Goal: Task Accomplishment & Management: Manage account settings

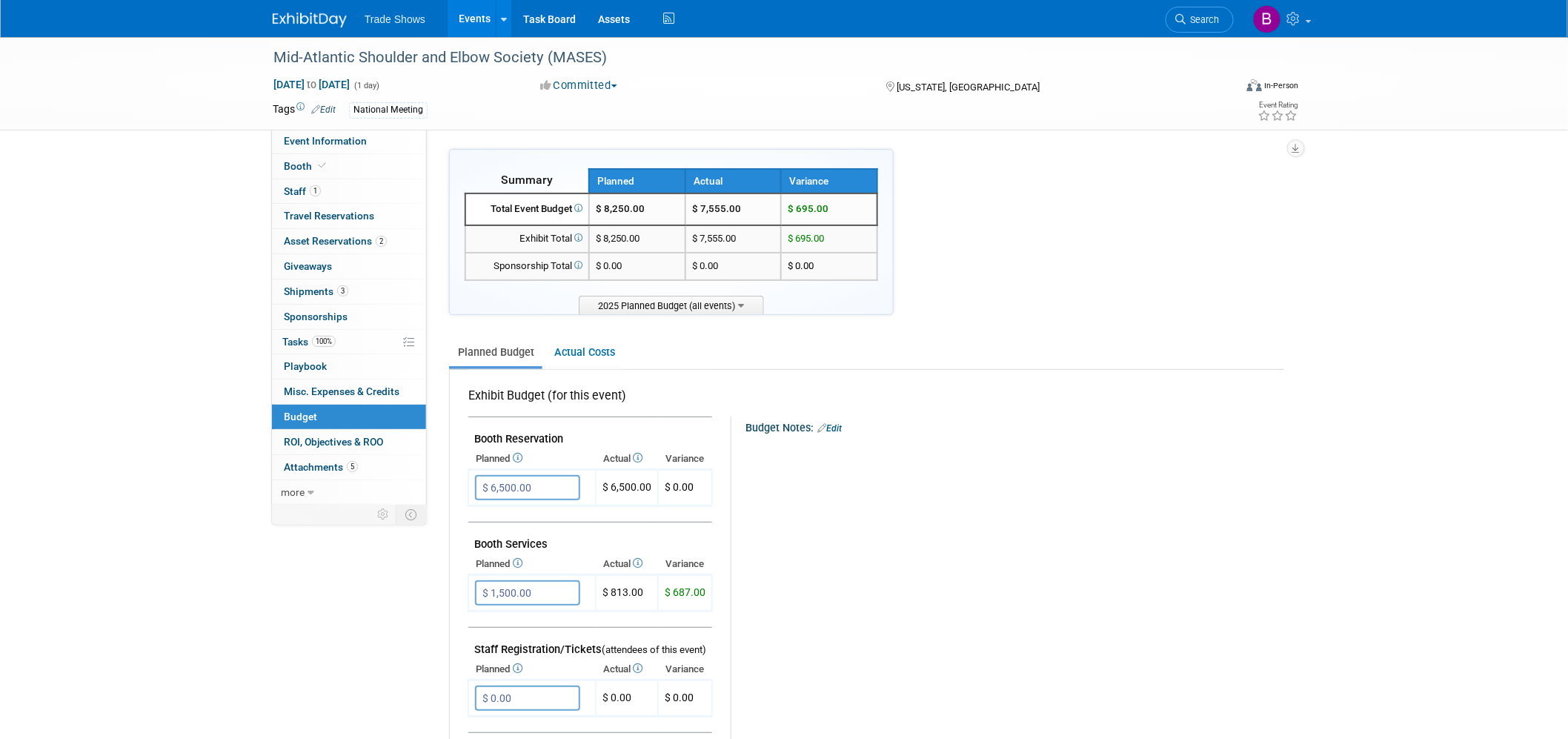
click at [312, 11] on link at bounding box center [319, 12] width 92 height 12
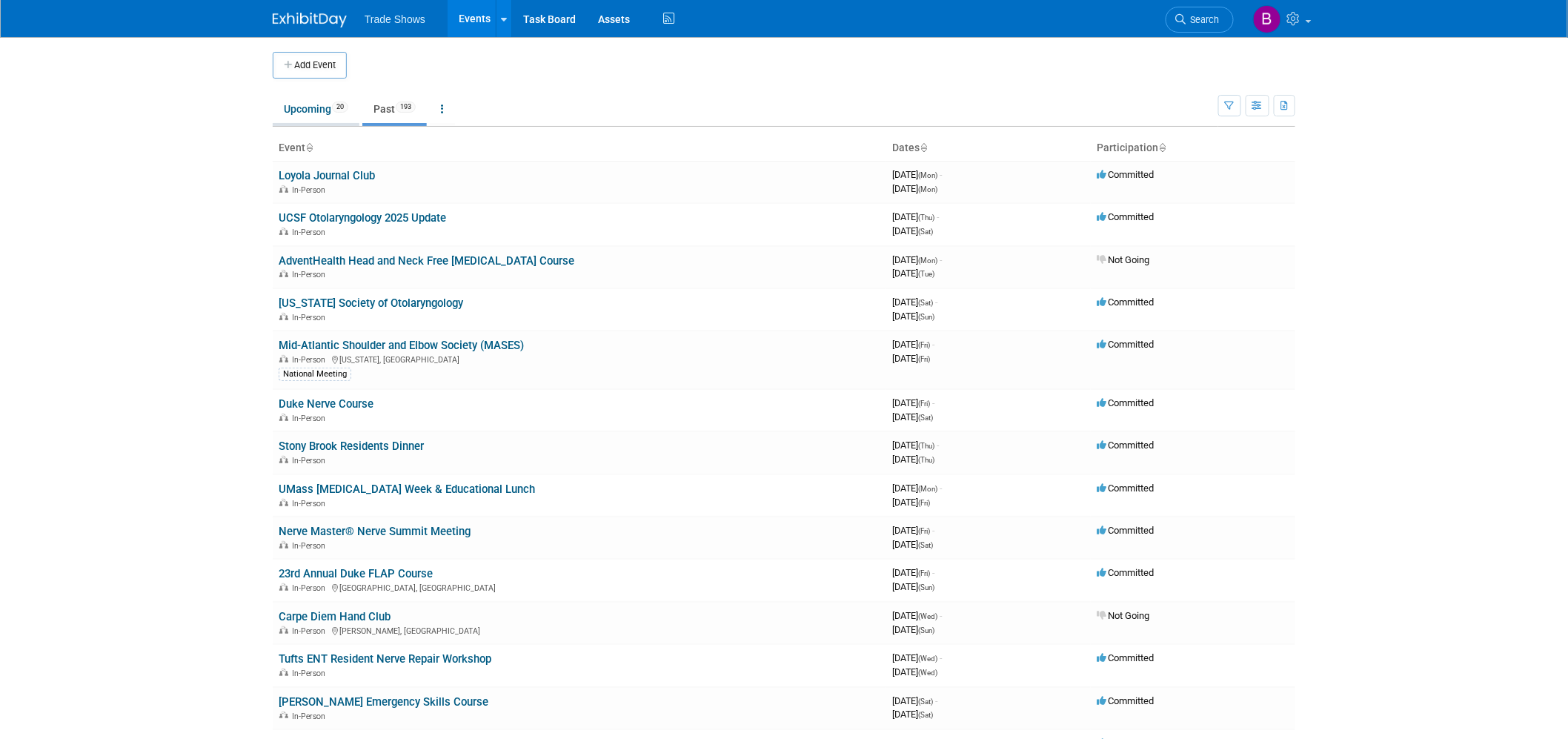
click at [303, 102] on link "Upcoming 20" at bounding box center [316, 109] width 87 height 28
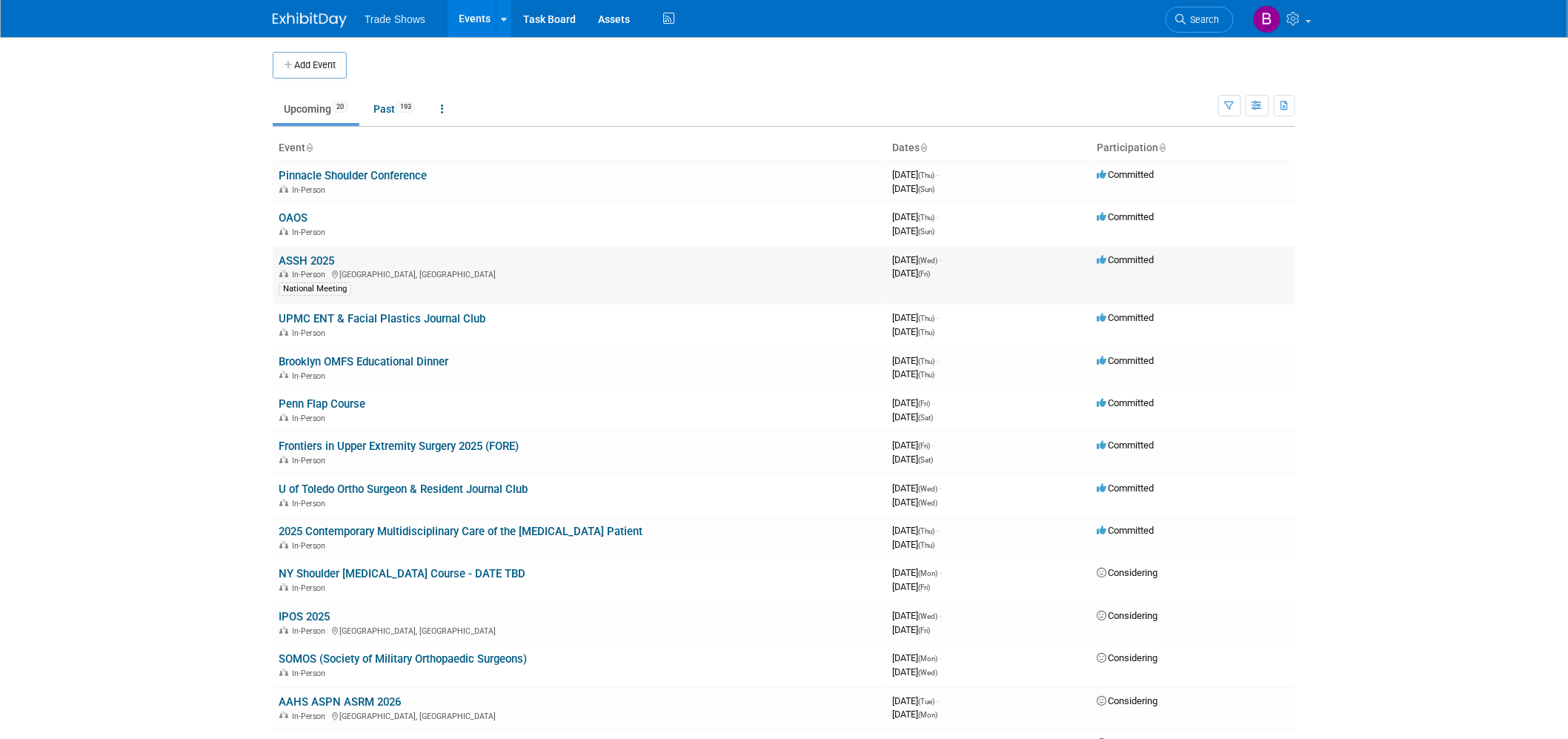
click at [322, 263] on link "ASSH 2025" at bounding box center [307, 260] width 56 height 13
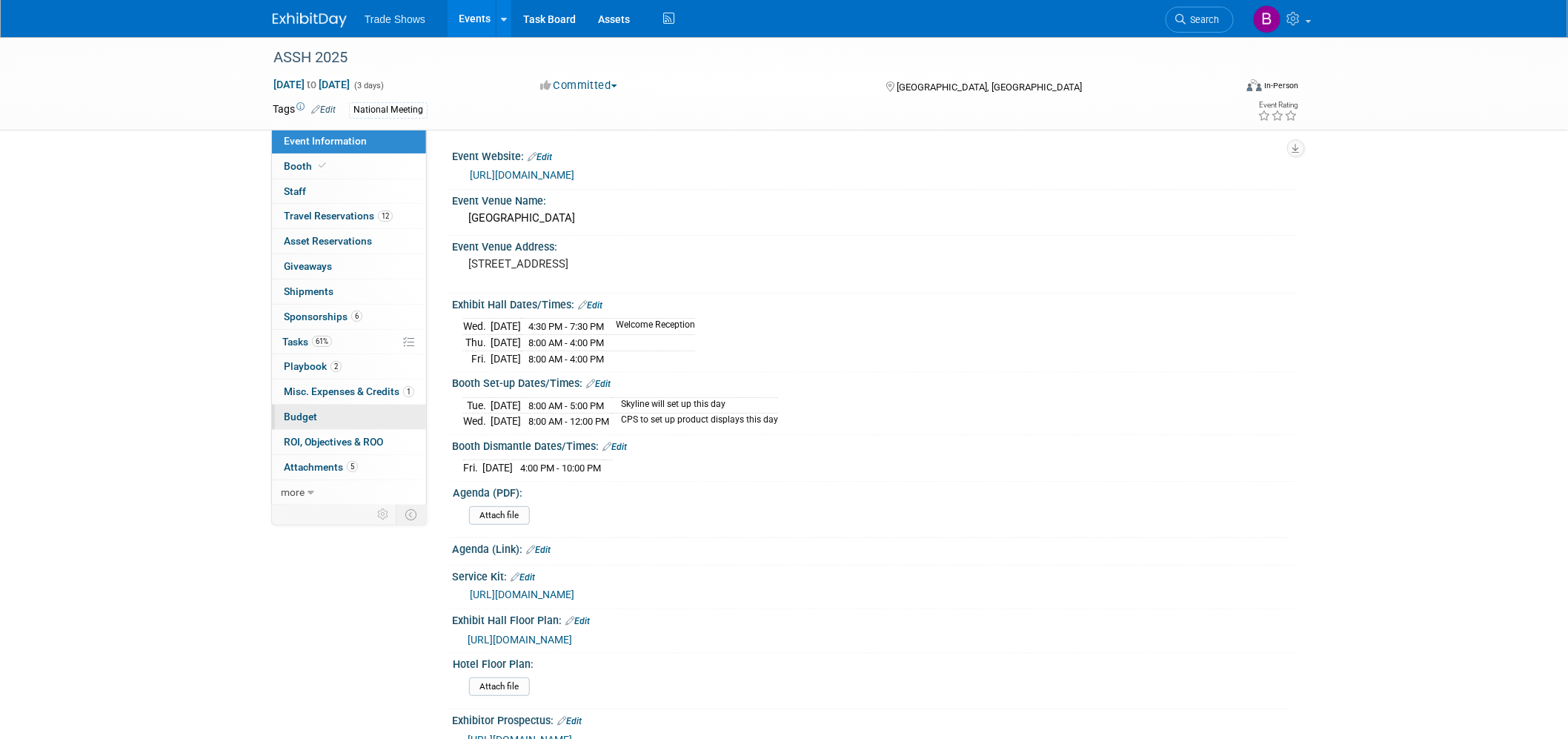
click at [329, 424] on link "Budget" at bounding box center [349, 416] width 154 height 24
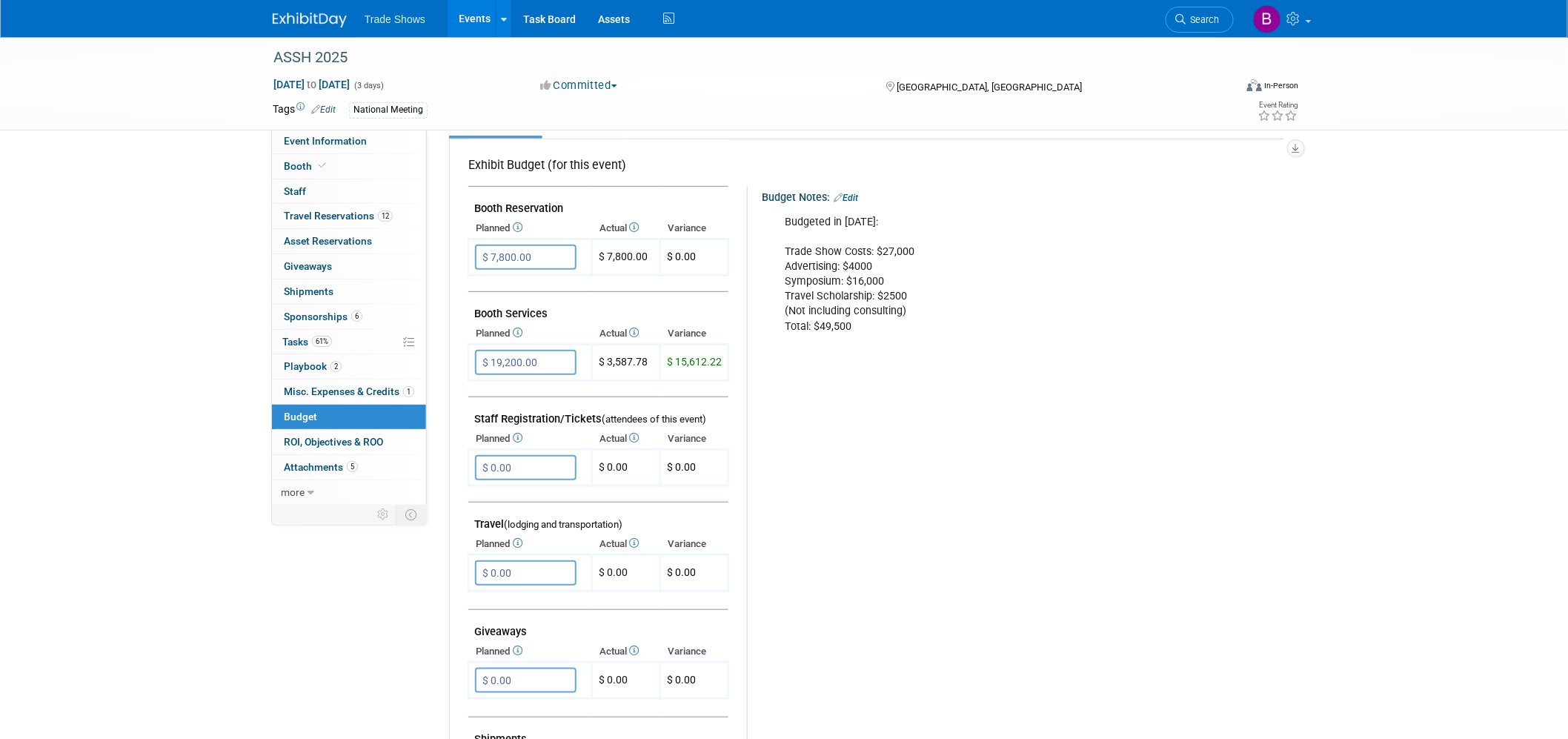
scroll to position [83, 0]
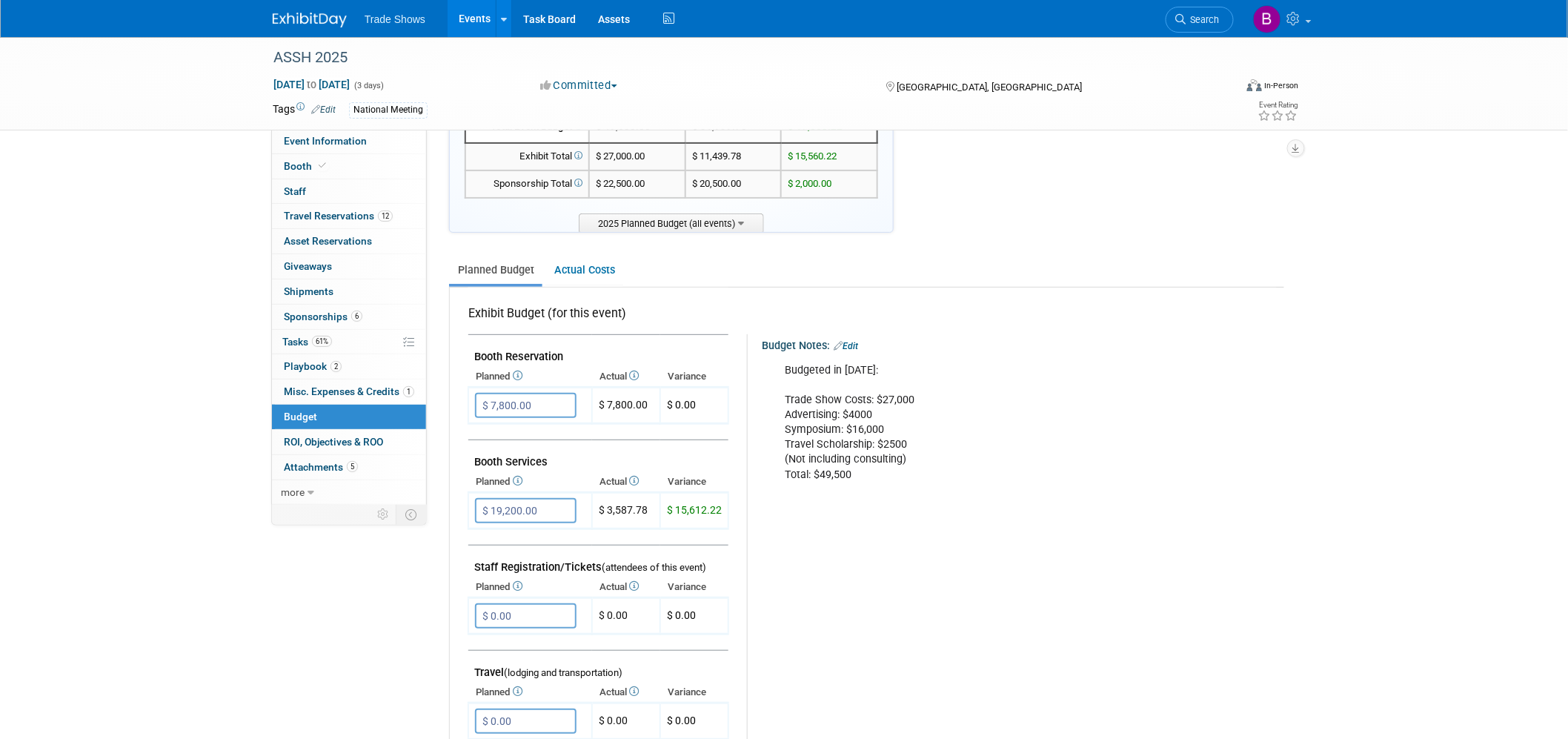
click at [180, 267] on div "ASSH 2025 Oct 8, 2025 to Oct 10, 2025 (3 days) Oct 8, 2025 to Oct 10, 2025 Comm…" at bounding box center [784, 628] width 1568 height 1346
click at [854, 448] on div "Budgeted in 2025: Trade Show Costs: $27,000 Advertising: $4000 Symposium: $16,0…" at bounding box center [1015, 423] width 481 height 135
click at [330, 12] on img at bounding box center [310, 19] width 74 height 14
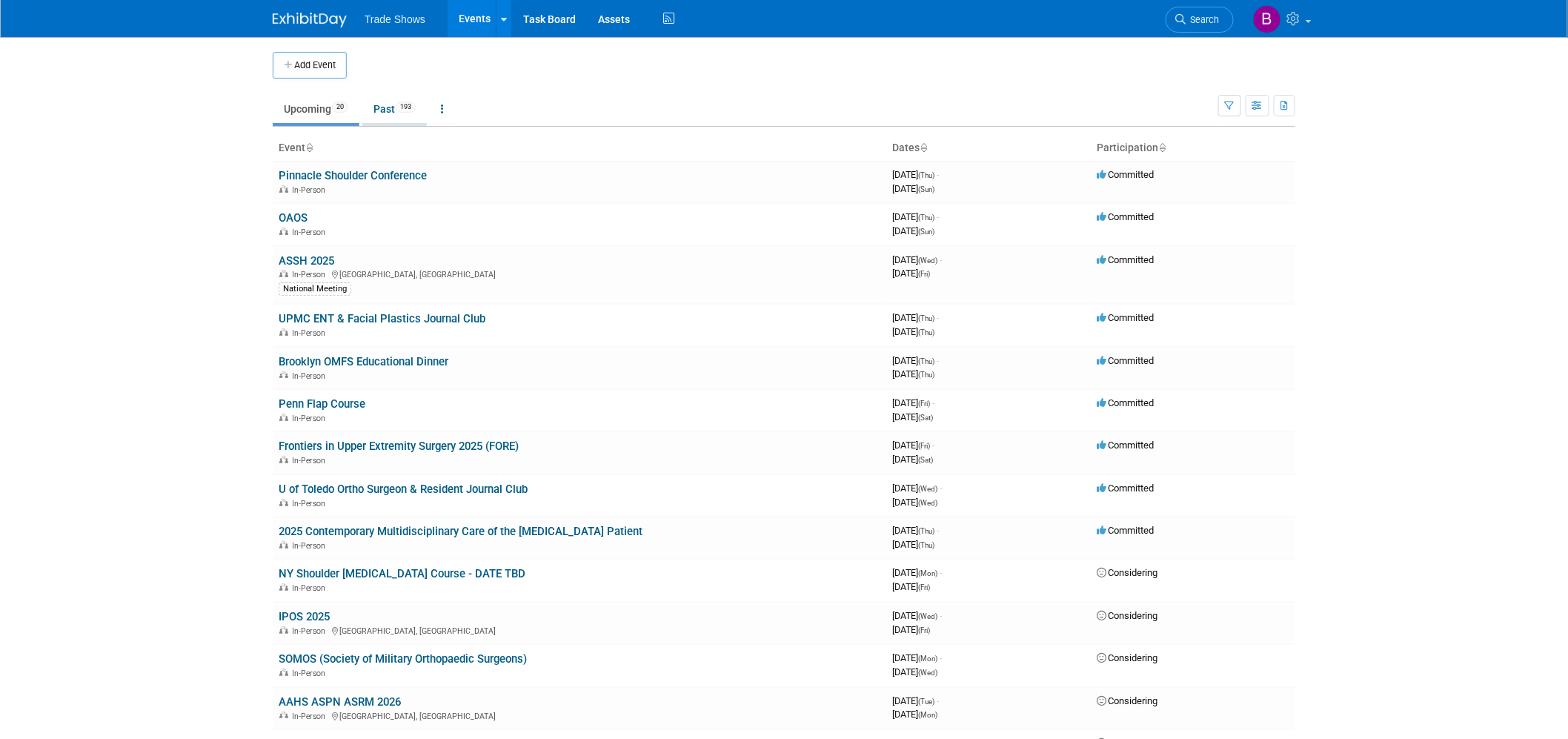
click at [403, 113] on link "Past 193" at bounding box center [394, 109] width 64 height 28
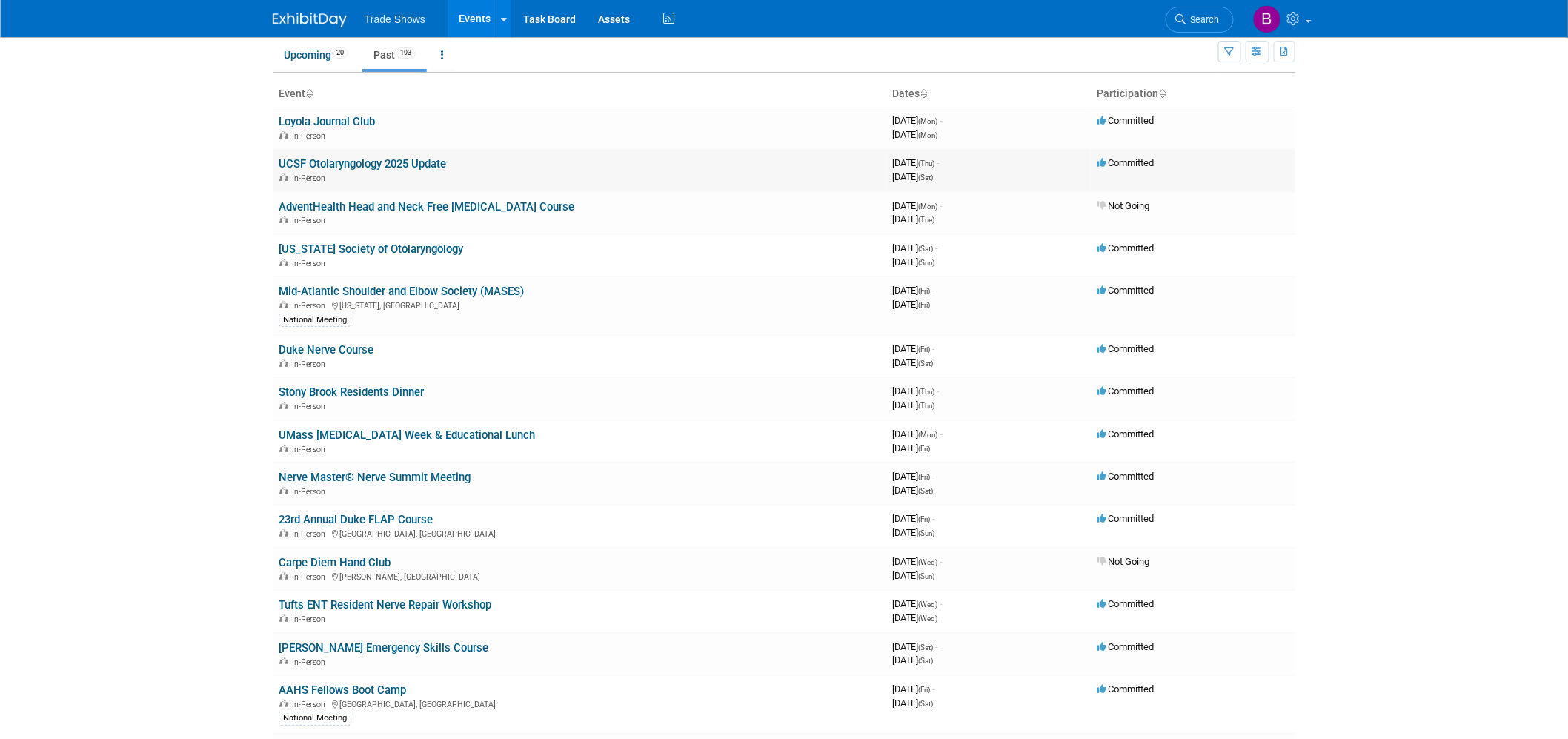
scroll to position [83, 0]
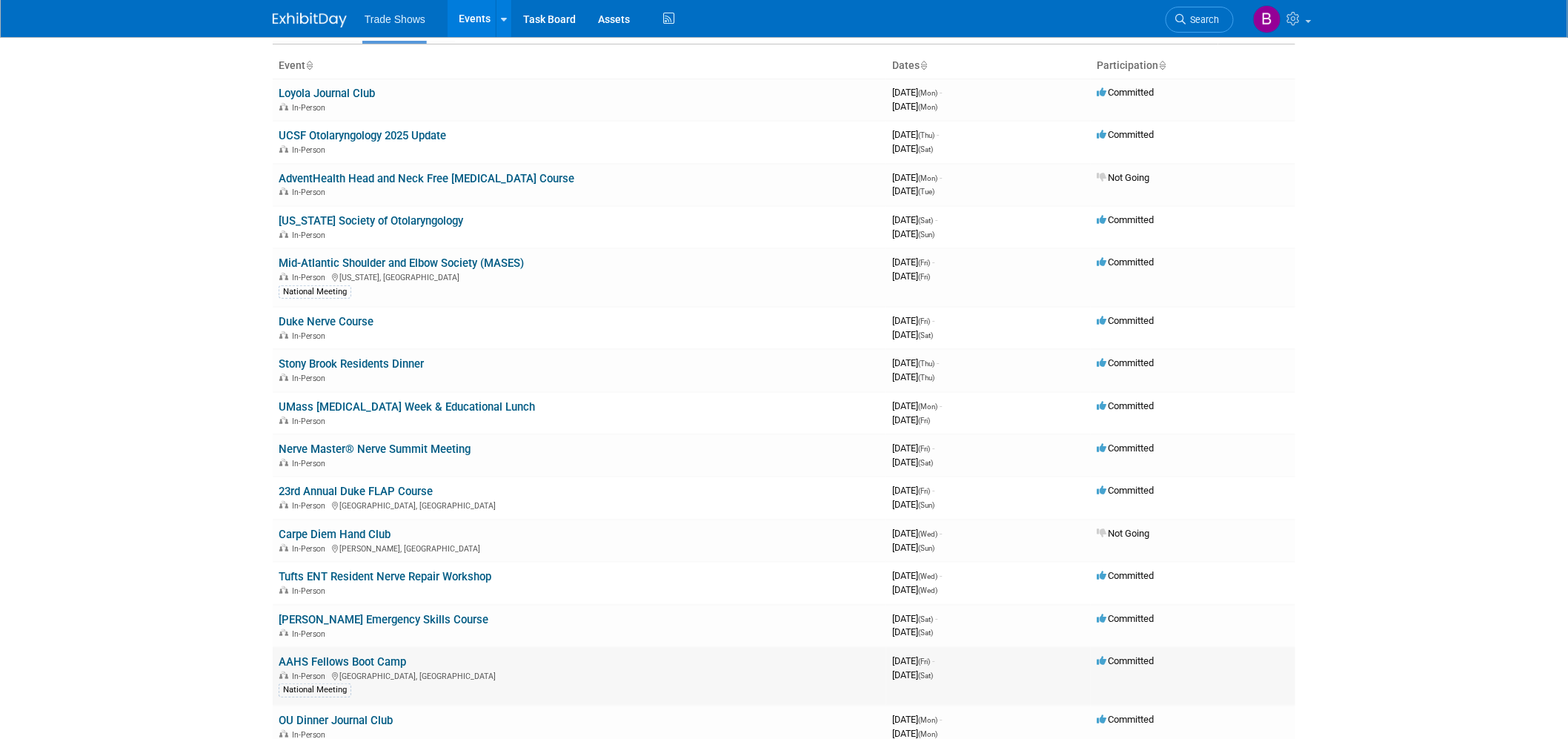
click at [367, 654] on link "AAHS Fellows Boot Camp" at bounding box center [342, 661] width 128 height 13
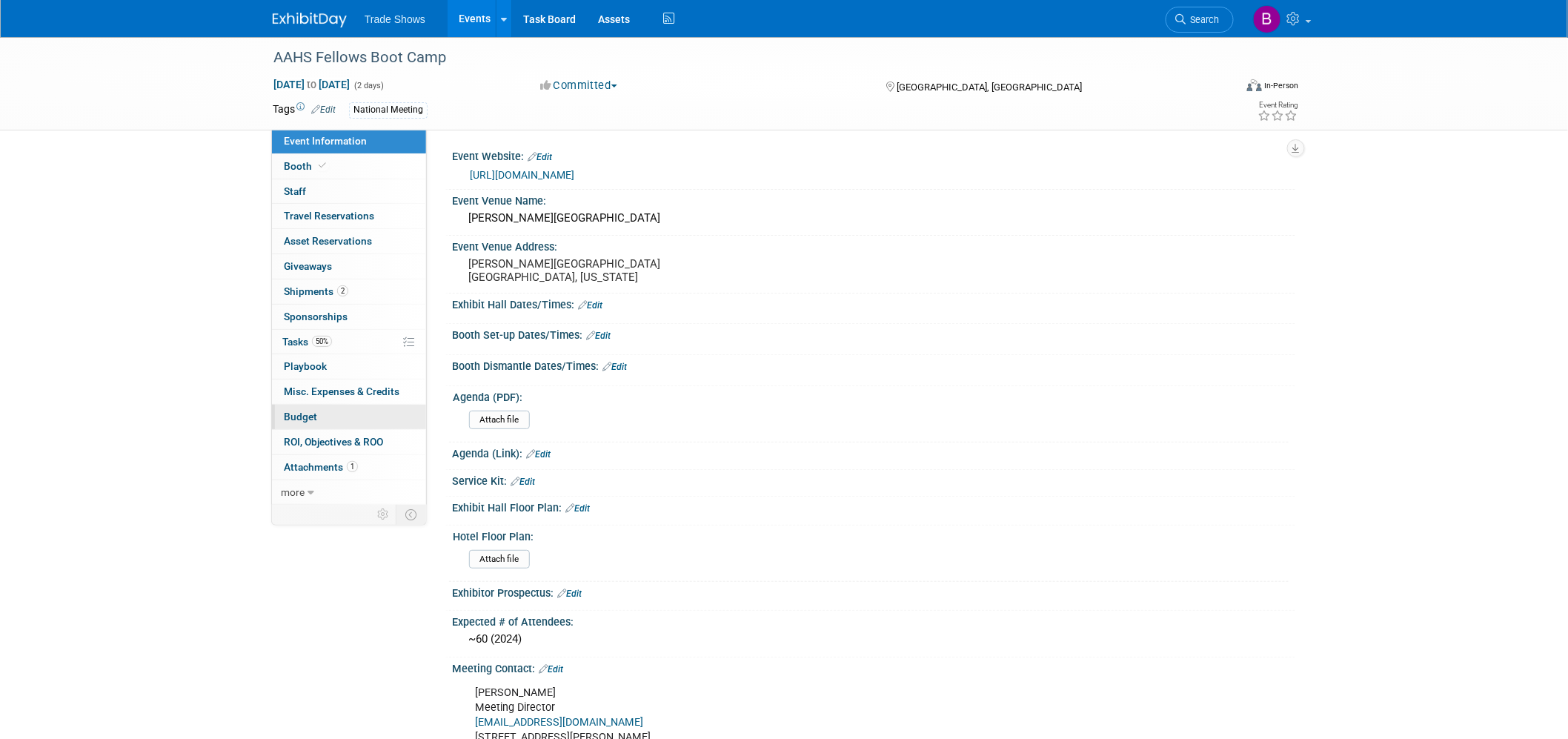
click at [313, 421] on span "Budget" at bounding box center [300, 416] width 34 height 12
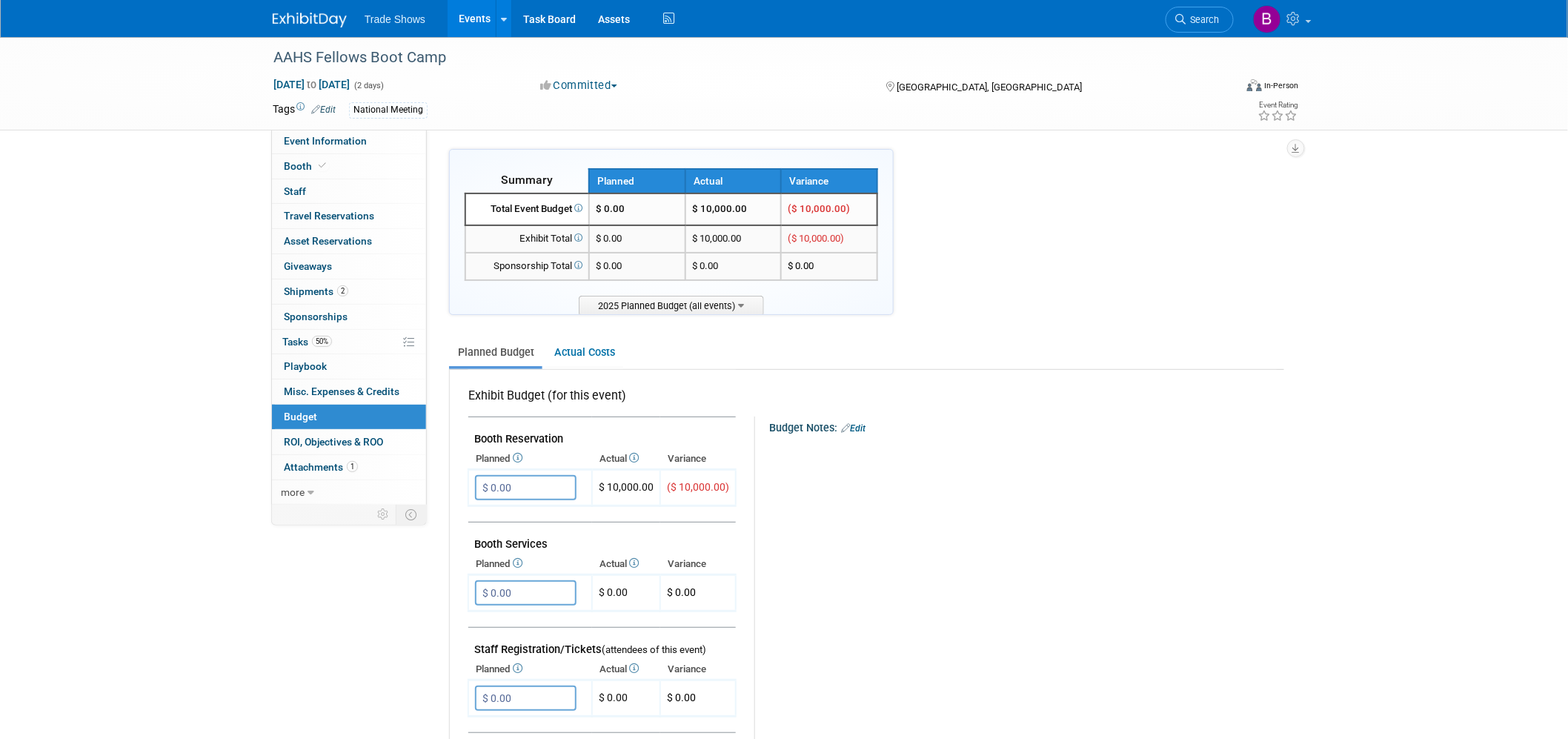
click at [323, 13] on img at bounding box center [310, 19] width 74 height 14
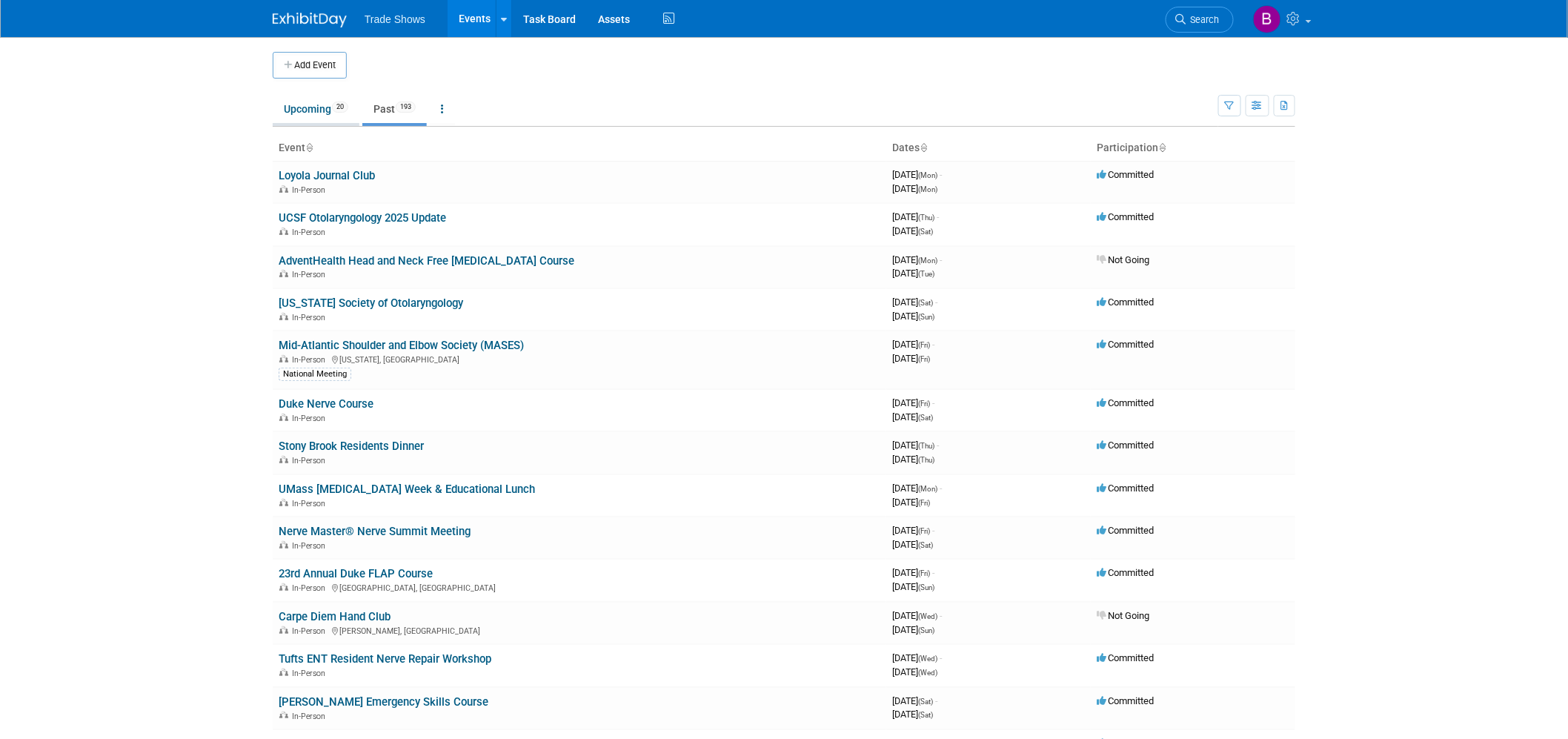
click at [327, 102] on link "Upcoming 20" at bounding box center [316, 109] width 87 height 28
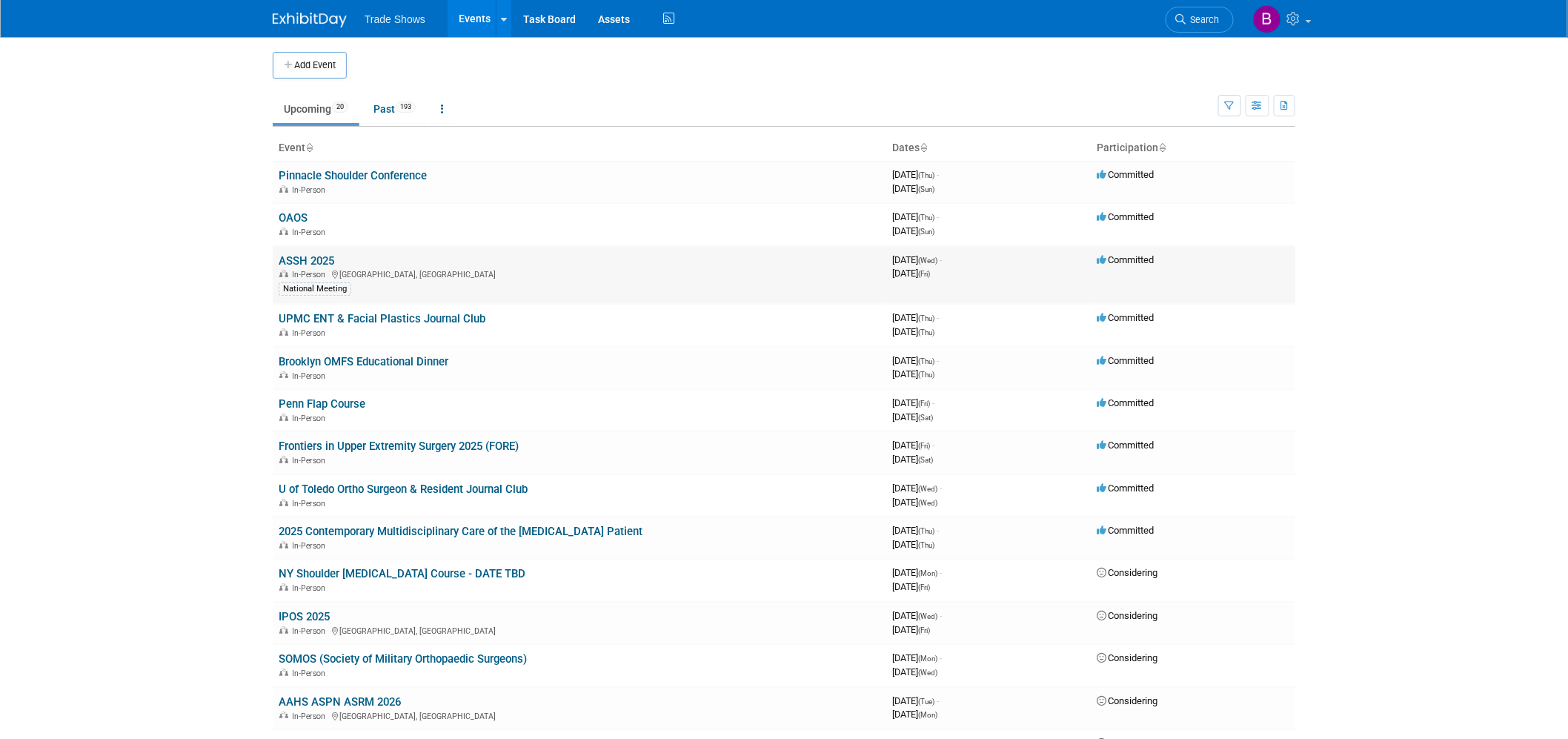
click at [330, 257] on link "ASSH 2025" at bounding box center [307, 260] width 56 height 13
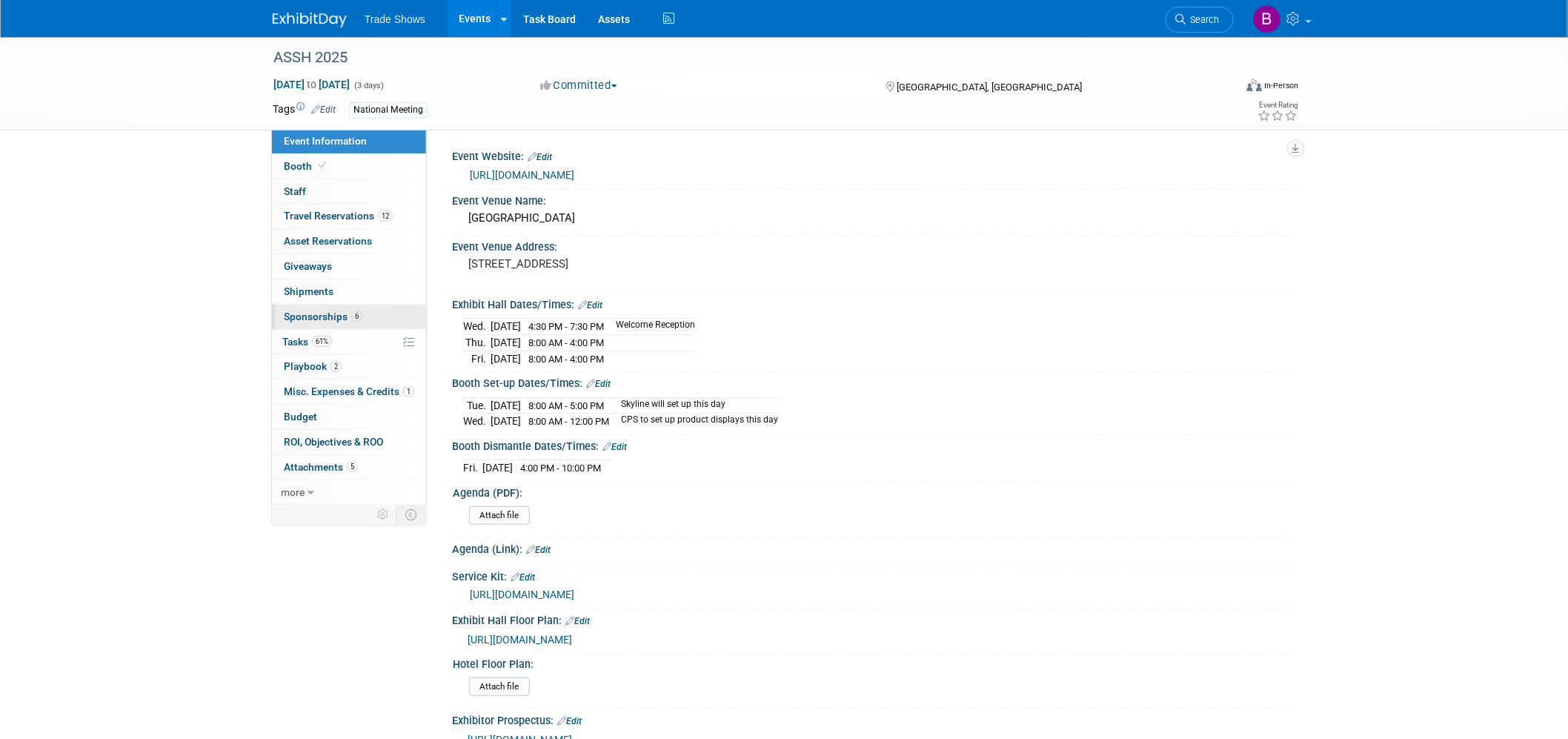
click at [336, 312] on span "Sponsorships 6" at bounding box center [323, 316] width 79 height 12
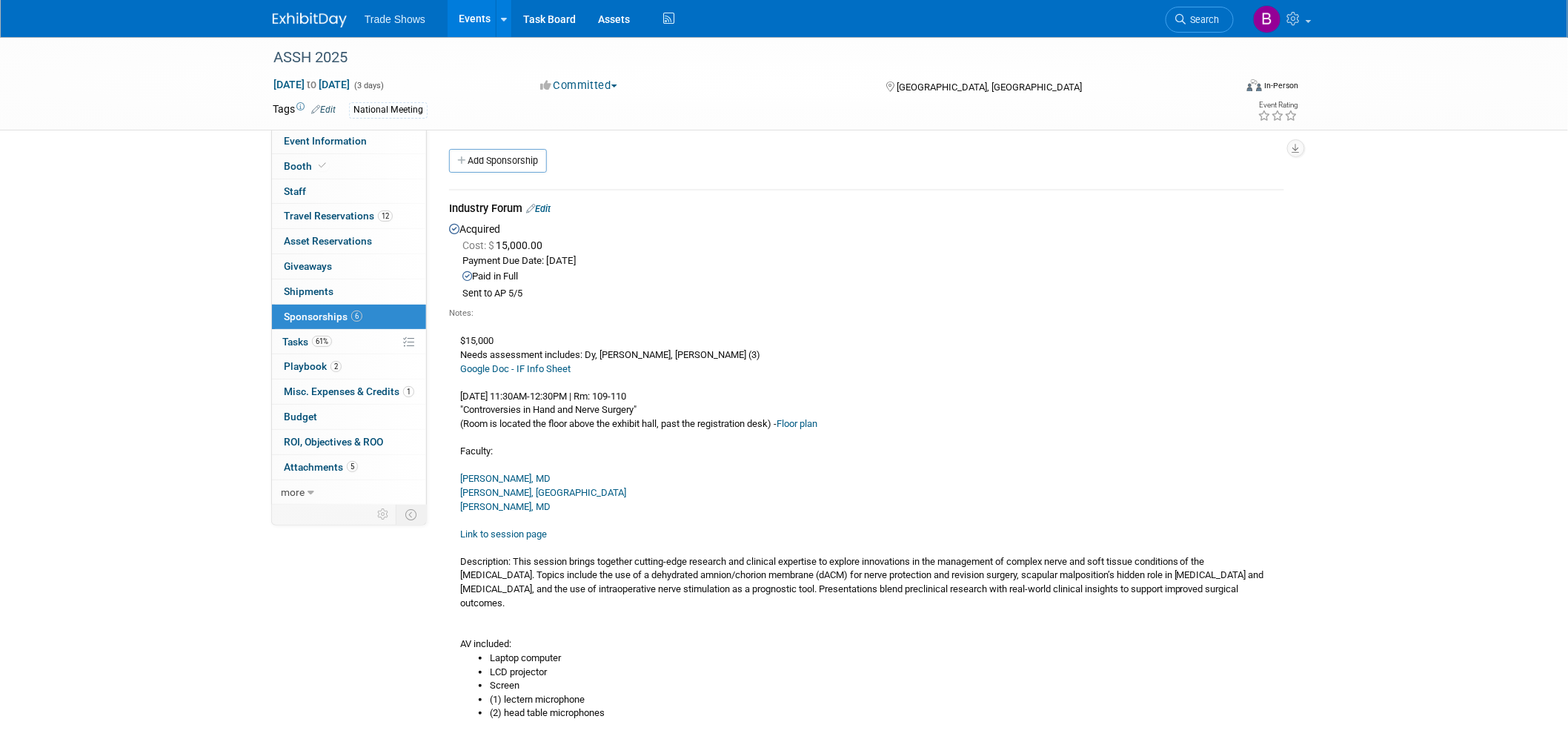
click at [320, 24] on img at bounding box center [310, 19] width 74 height 14
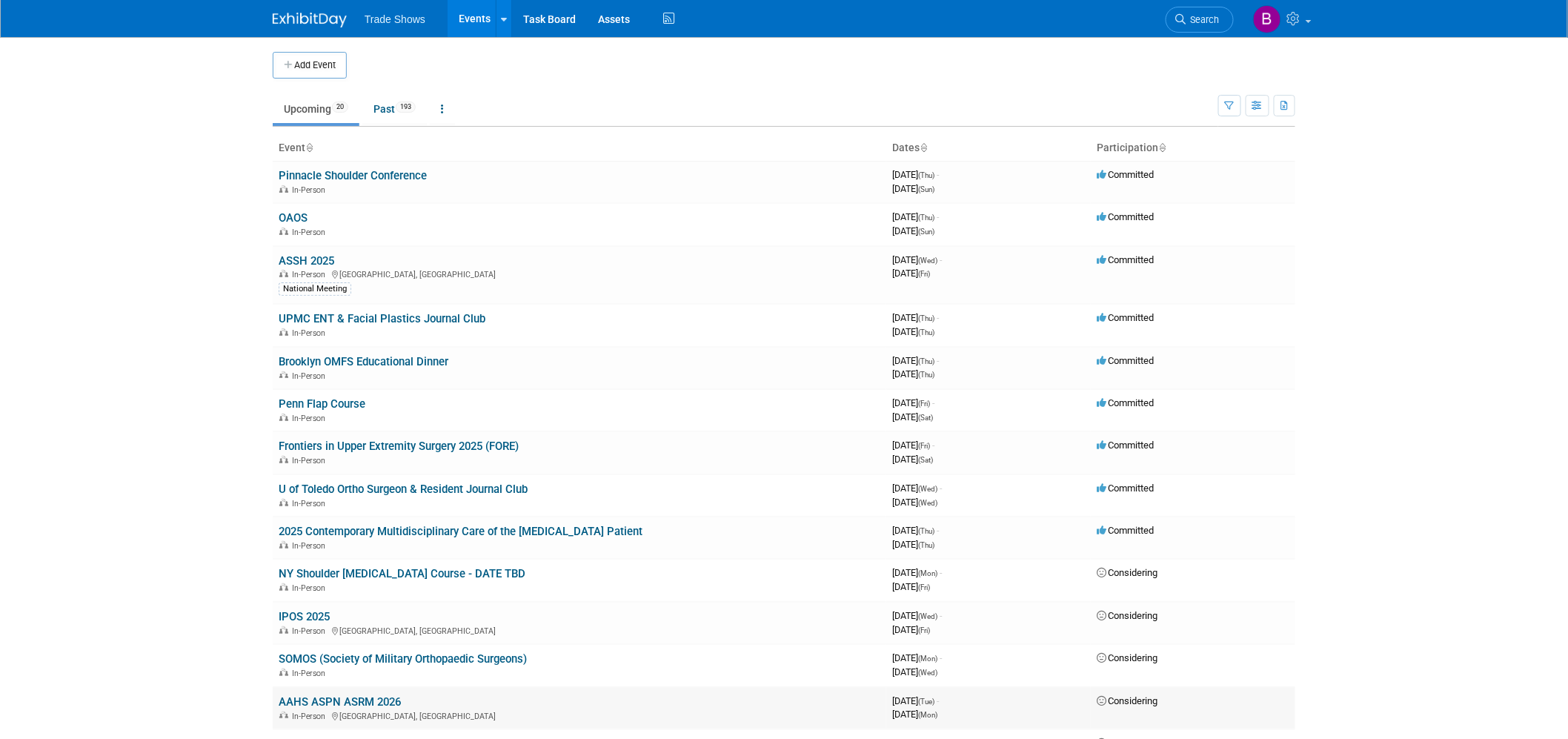
click at [356, 697] on link "AAHS ASPN ASRM 2026" at bounding box center [339, 702] width 122 height 13
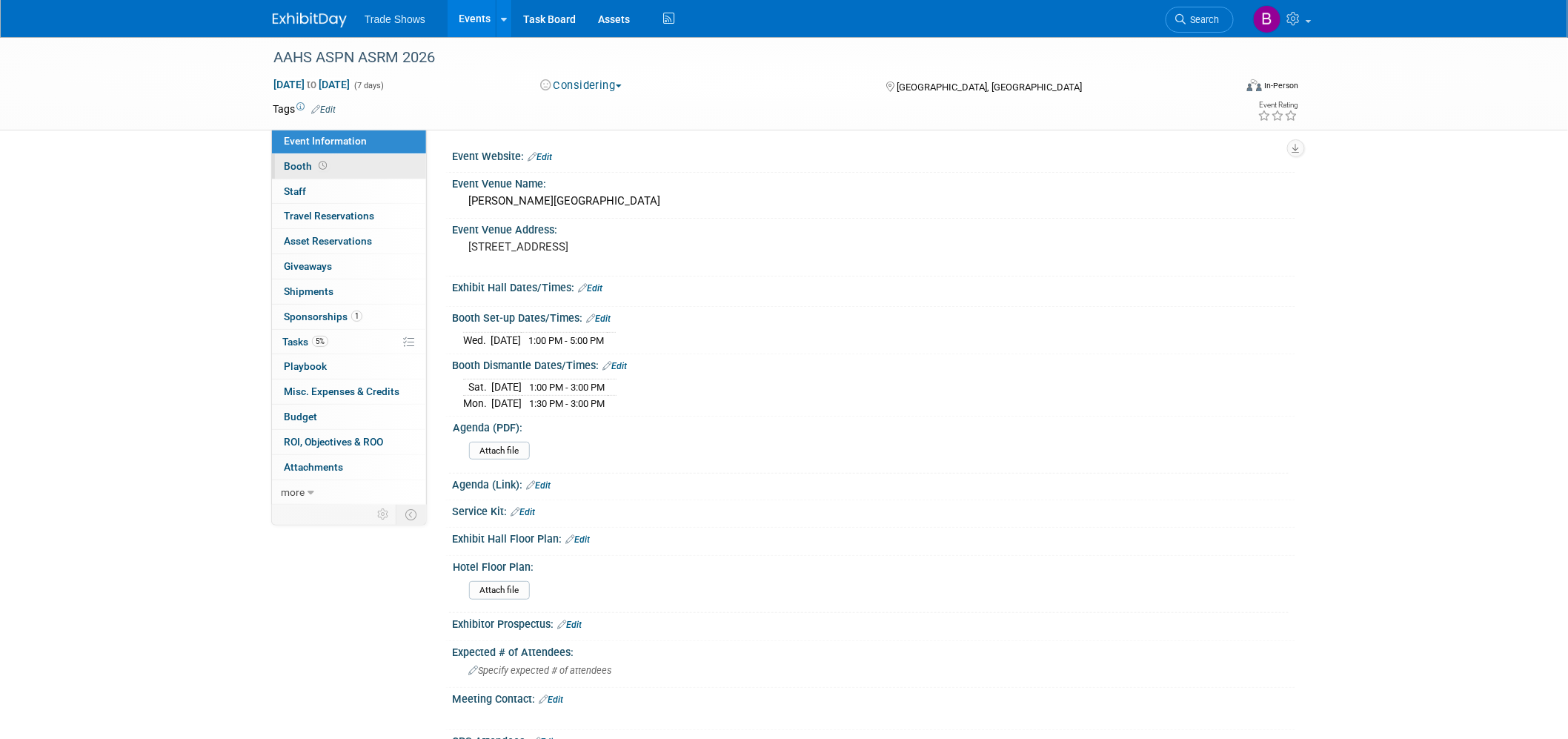
click at [361, 167] on link "Booth" at bounding box center [349, 165] width 154 height 24
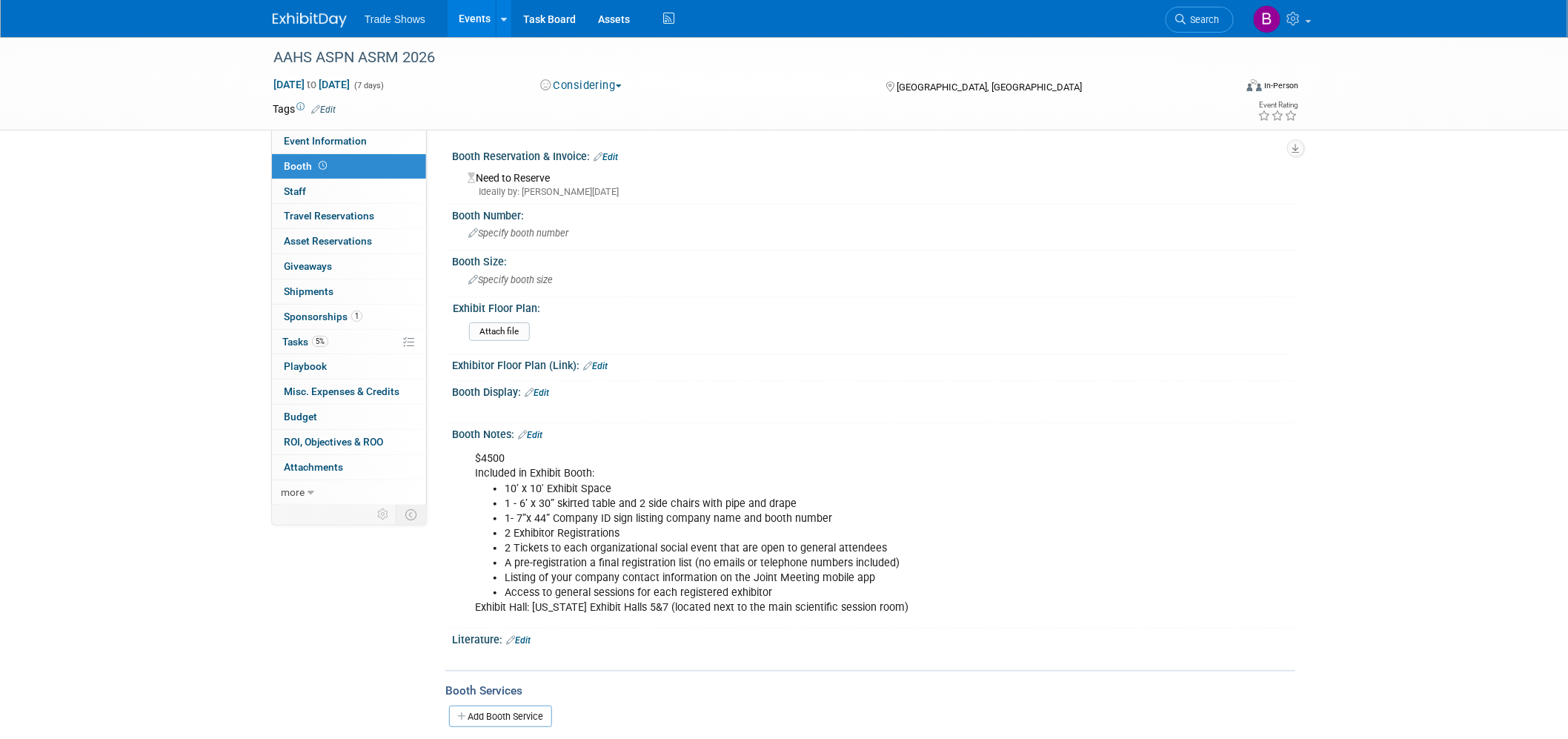
click at [332, 12] on img at bounding box center [310, 19] width 74 height 14
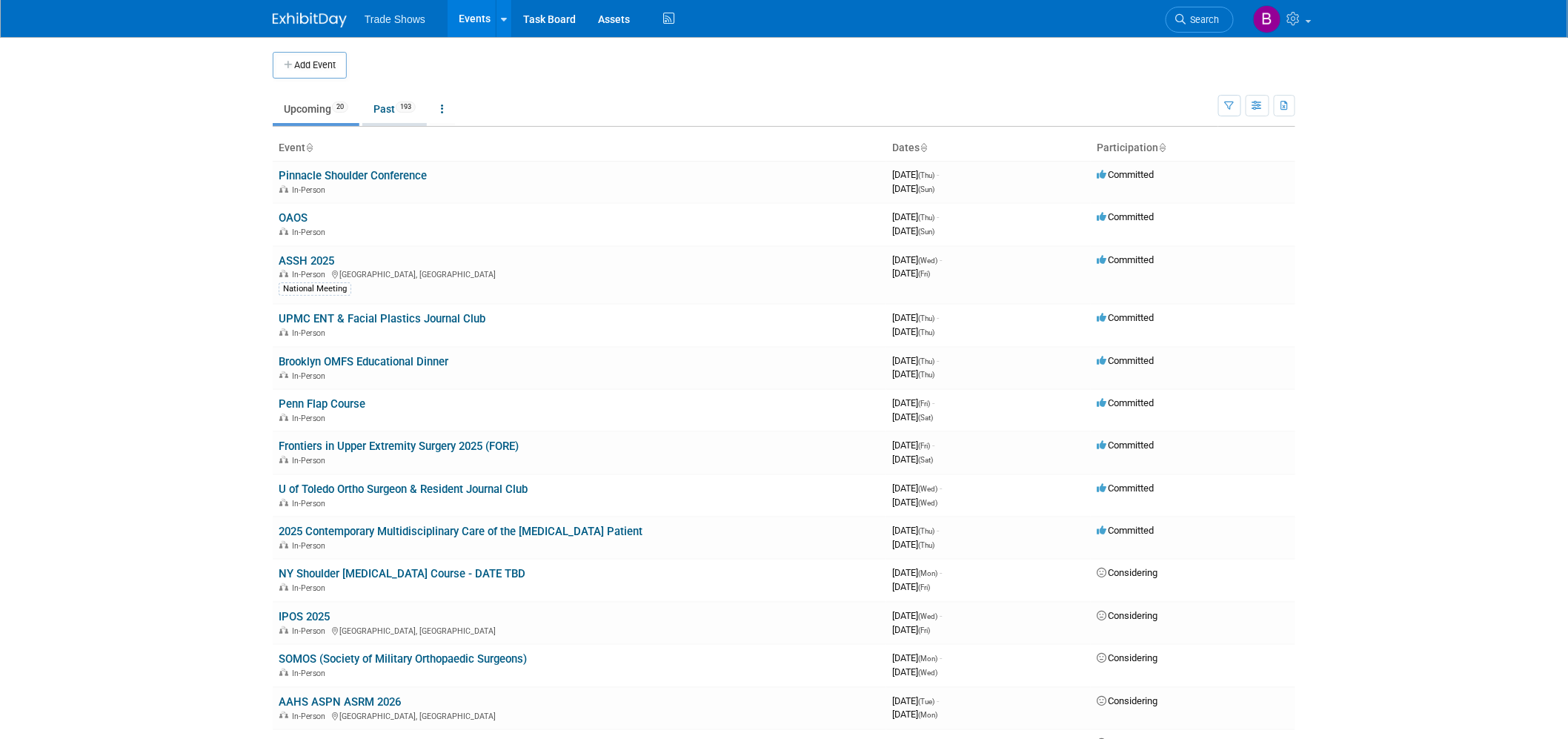
click at [387, 118] on link "Past 193" at bounding box center [394, 109] width 64 height 28
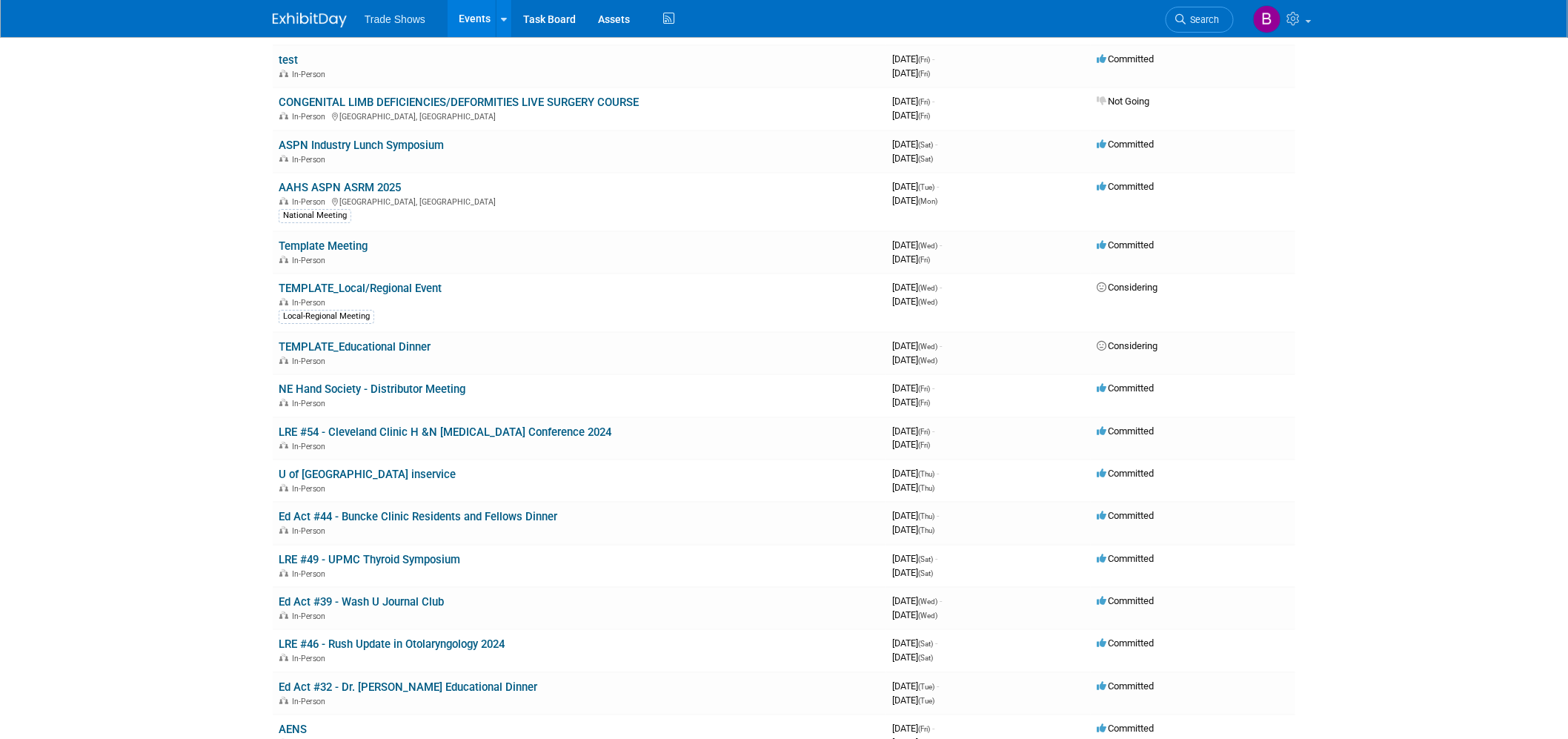
scroll to position [2057, 0]
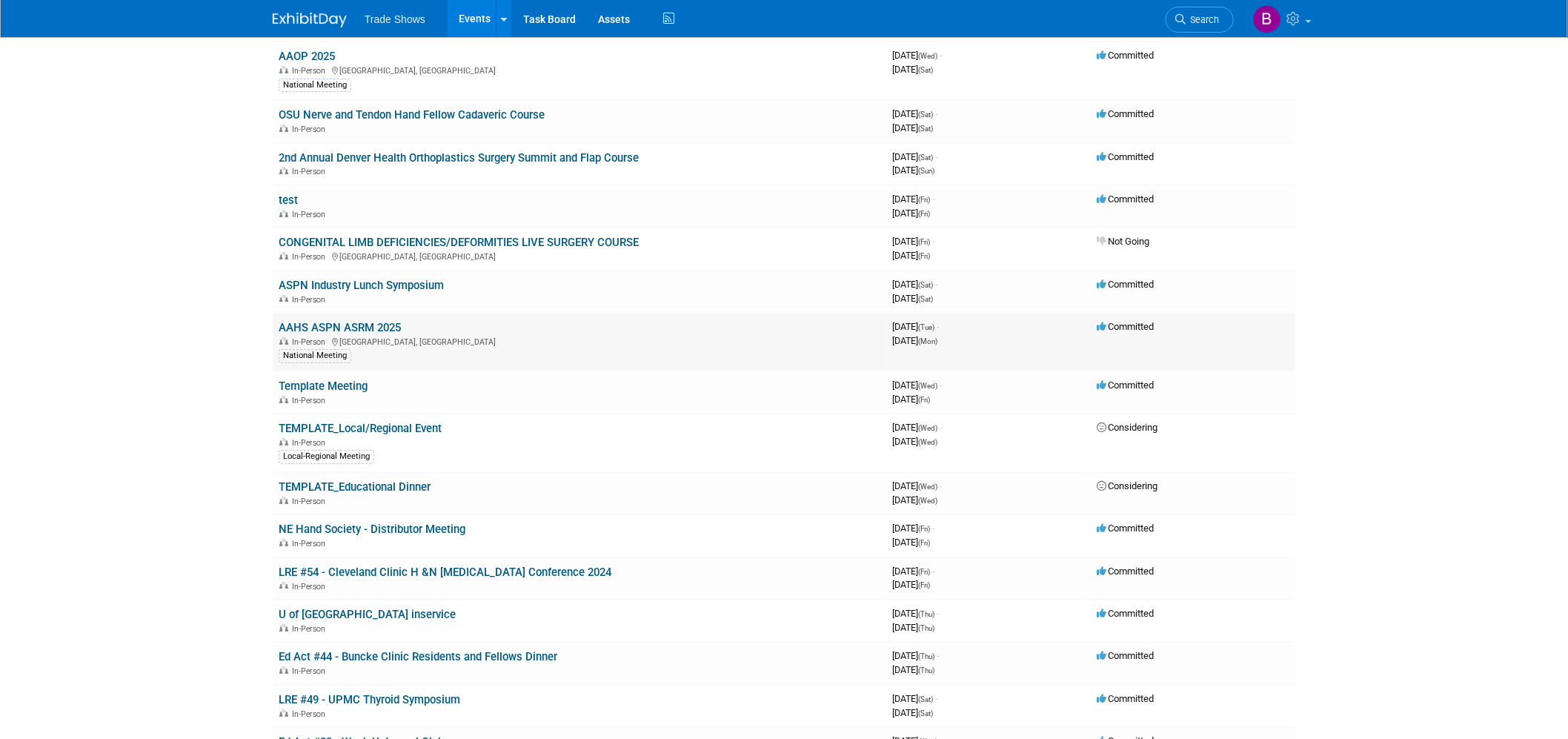
click at [335, 321] on link "AAHS ASPN ASRM 2025" at bounding box center [339, 328] width 122 height 13
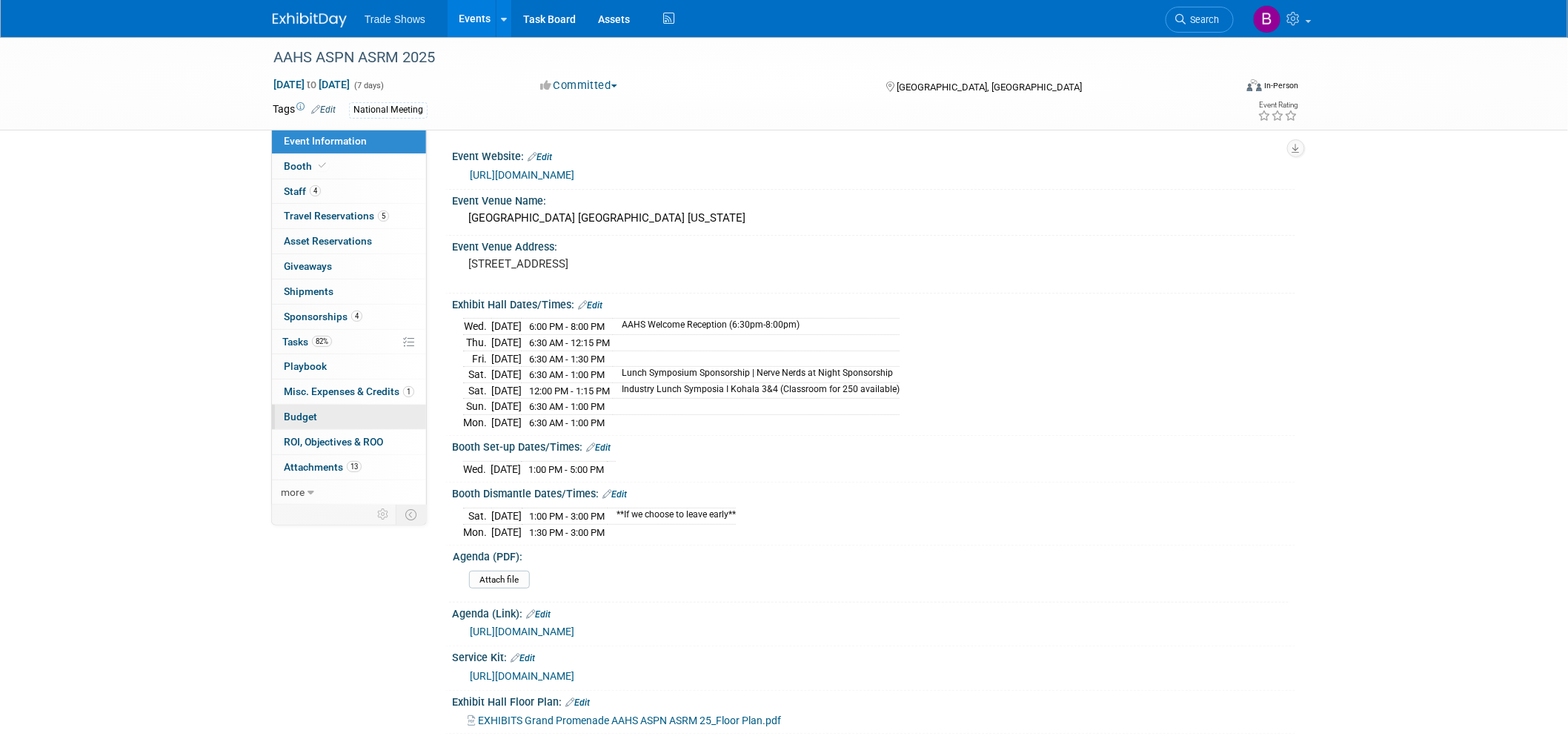
click at [311, 417] on span "Budget" at bounding box center [300, 416] width 34 height 12
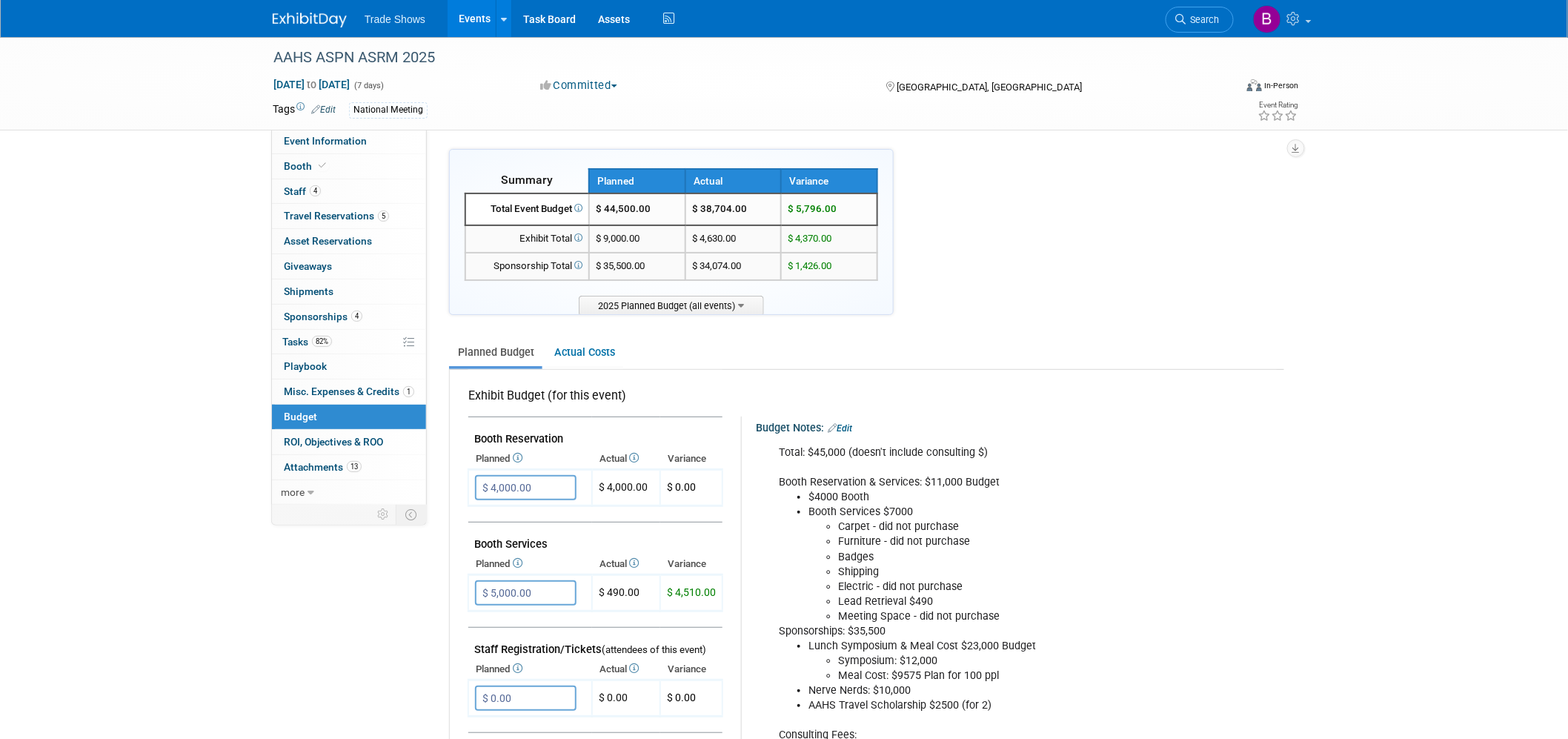
click at [908, 457] on div "Total: $45,000 (doesn't include consulting $) Booth Reservation & Services: $11…" at bounding box center [1011, 617] width 486 height 357
click at [1294, 20] on icon at bounding box center [1296, 18] width 17 height 13
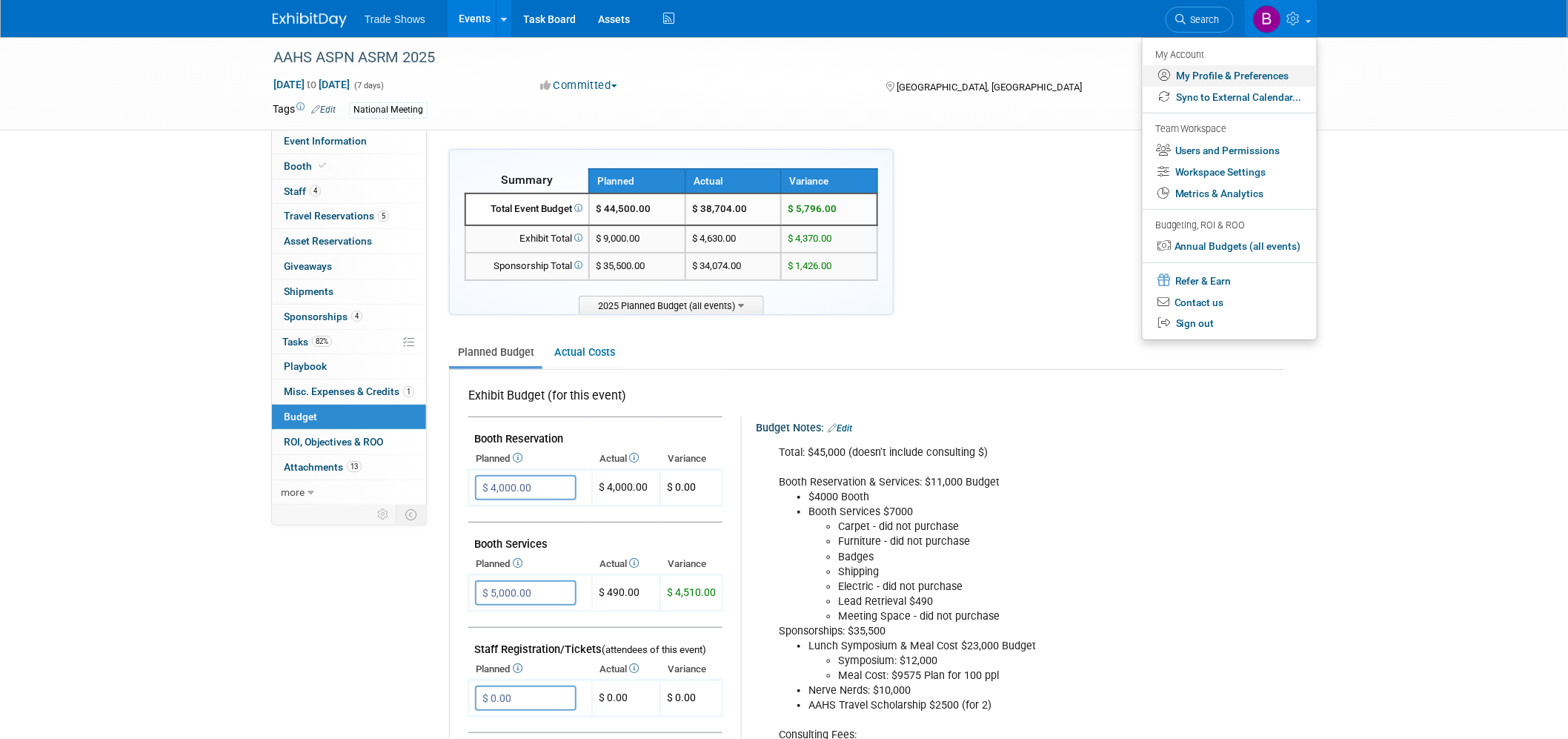
click at [1198, 74] on link "My Profile & Preferences" at bounding box center [1230, 76] width 174 height 21
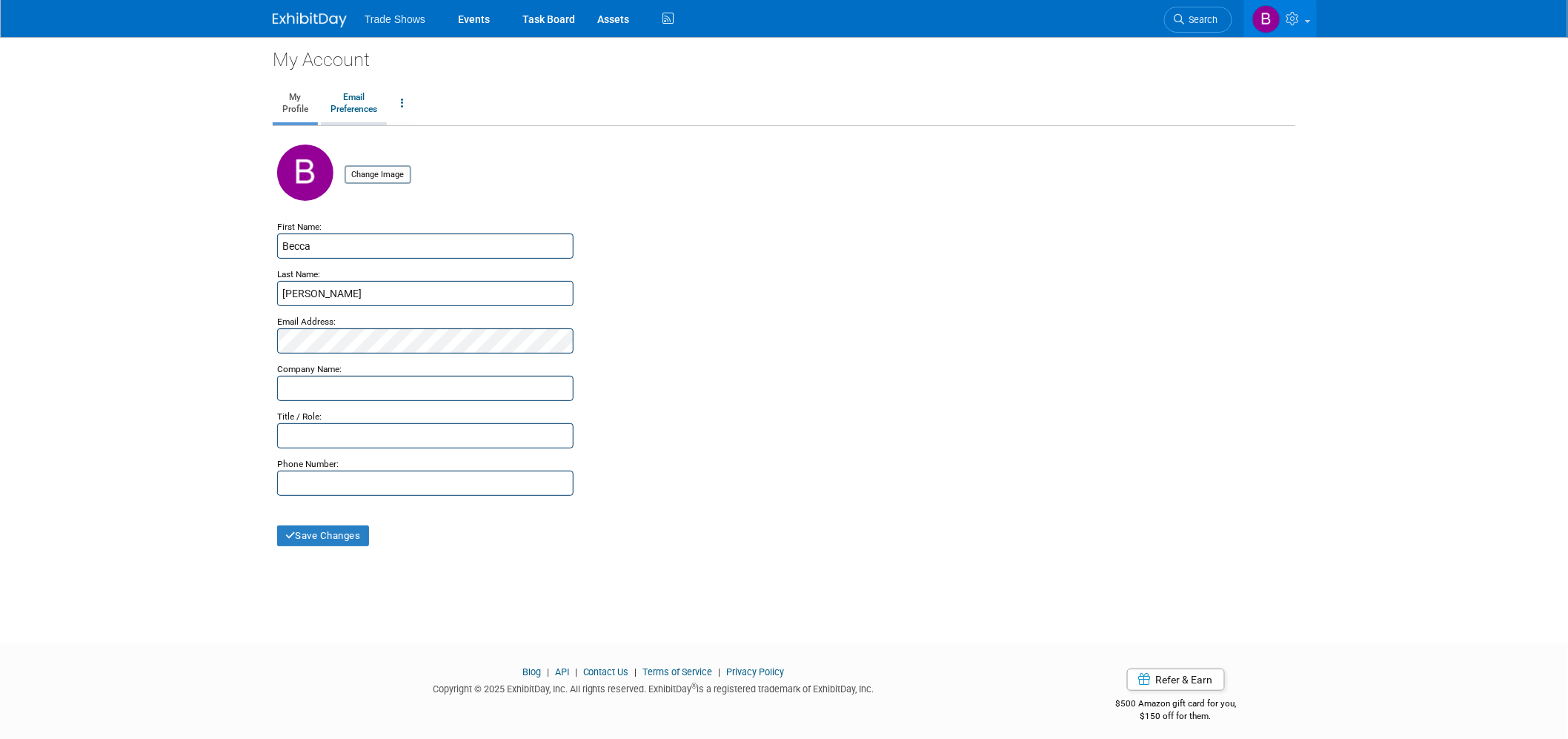
click at [368, 98] on link "Email Preferences" at bounding box center [354, 104] width 66 height 37
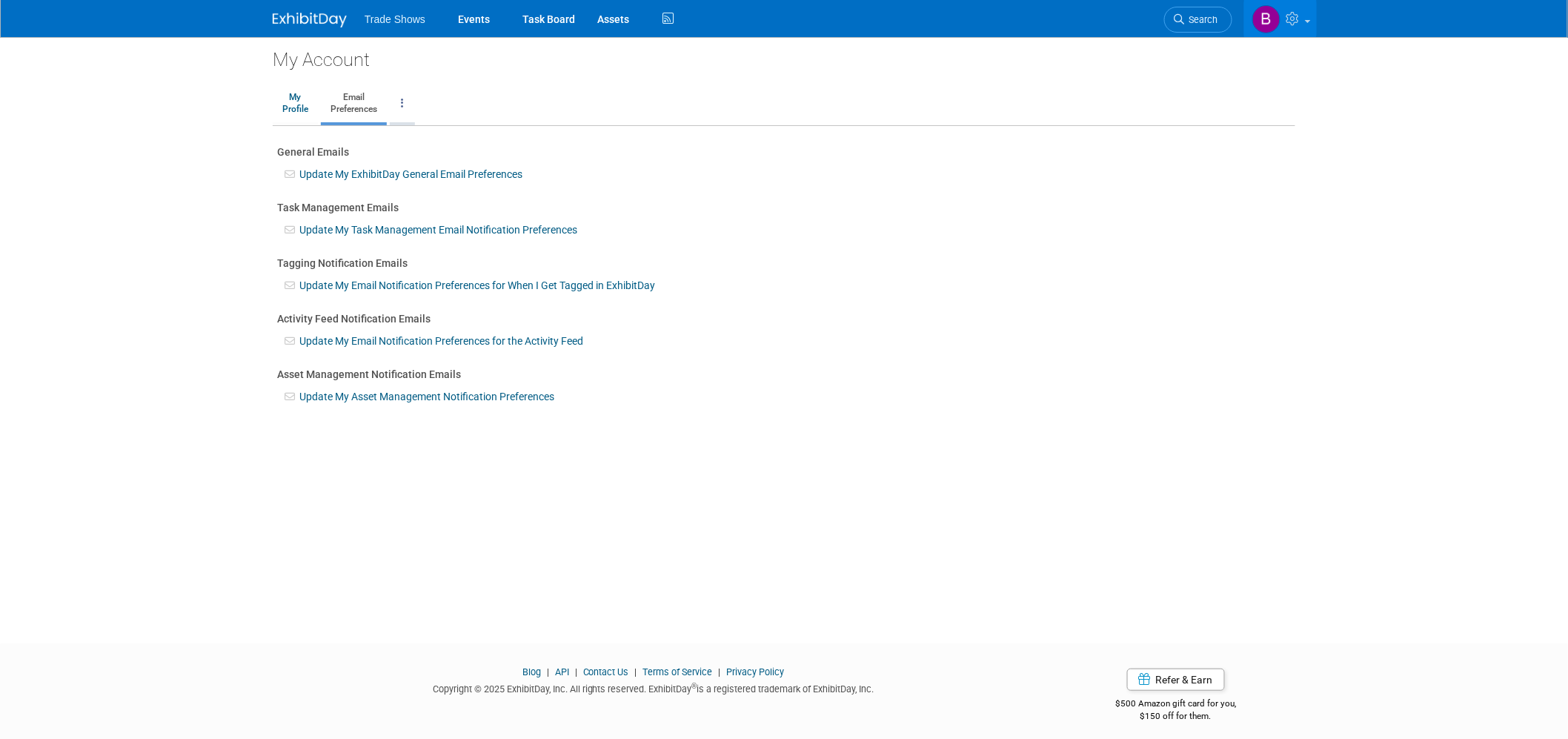
click at [402, 100] on icon at bounding box center [402, 103] width 3 height 11
click at [1290, 24] on icon at bounding box center [1295, 18] width 17 height 13
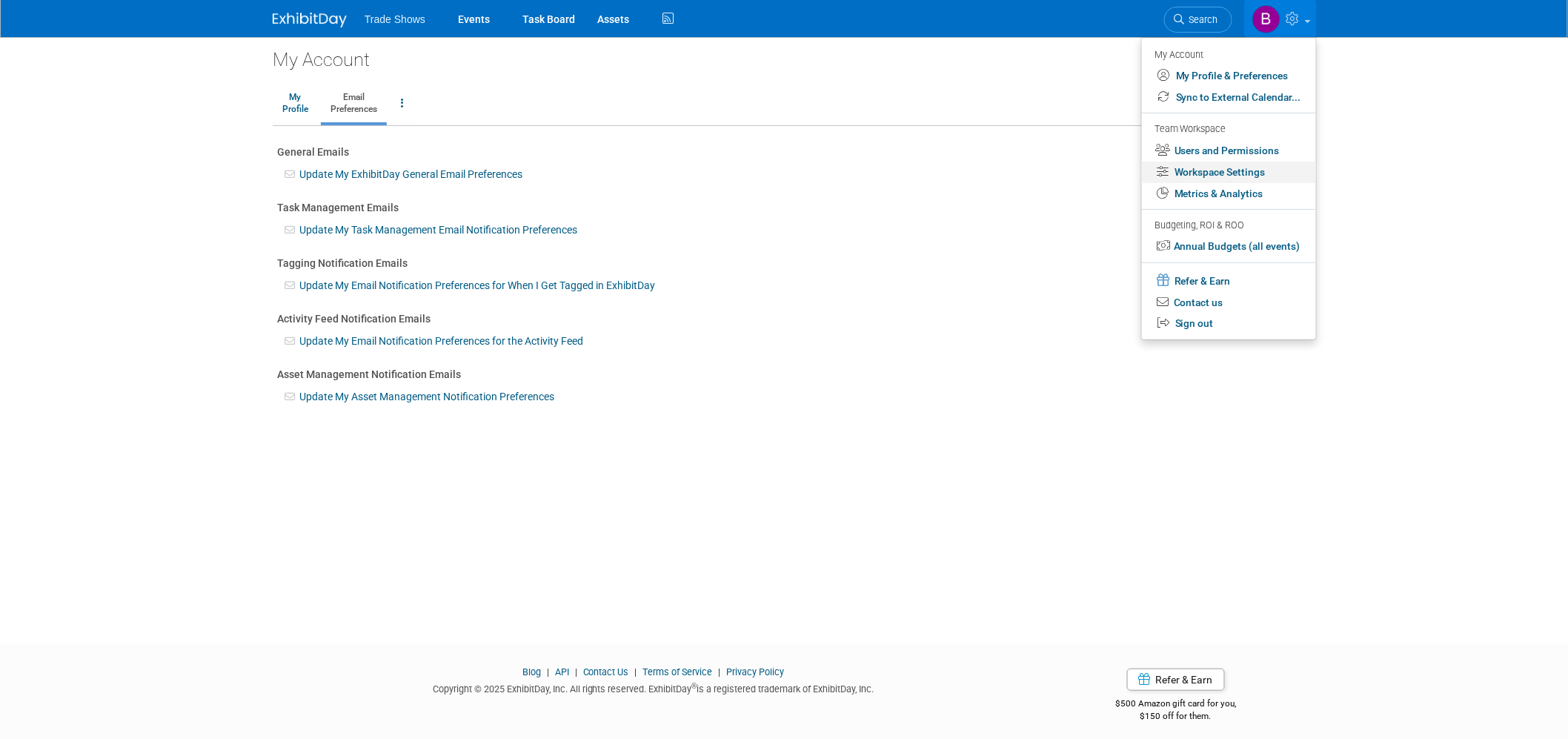
click at [1202, 168] on link "Workspace Settings" at bounding box center [1229, 172] width 174 height 21
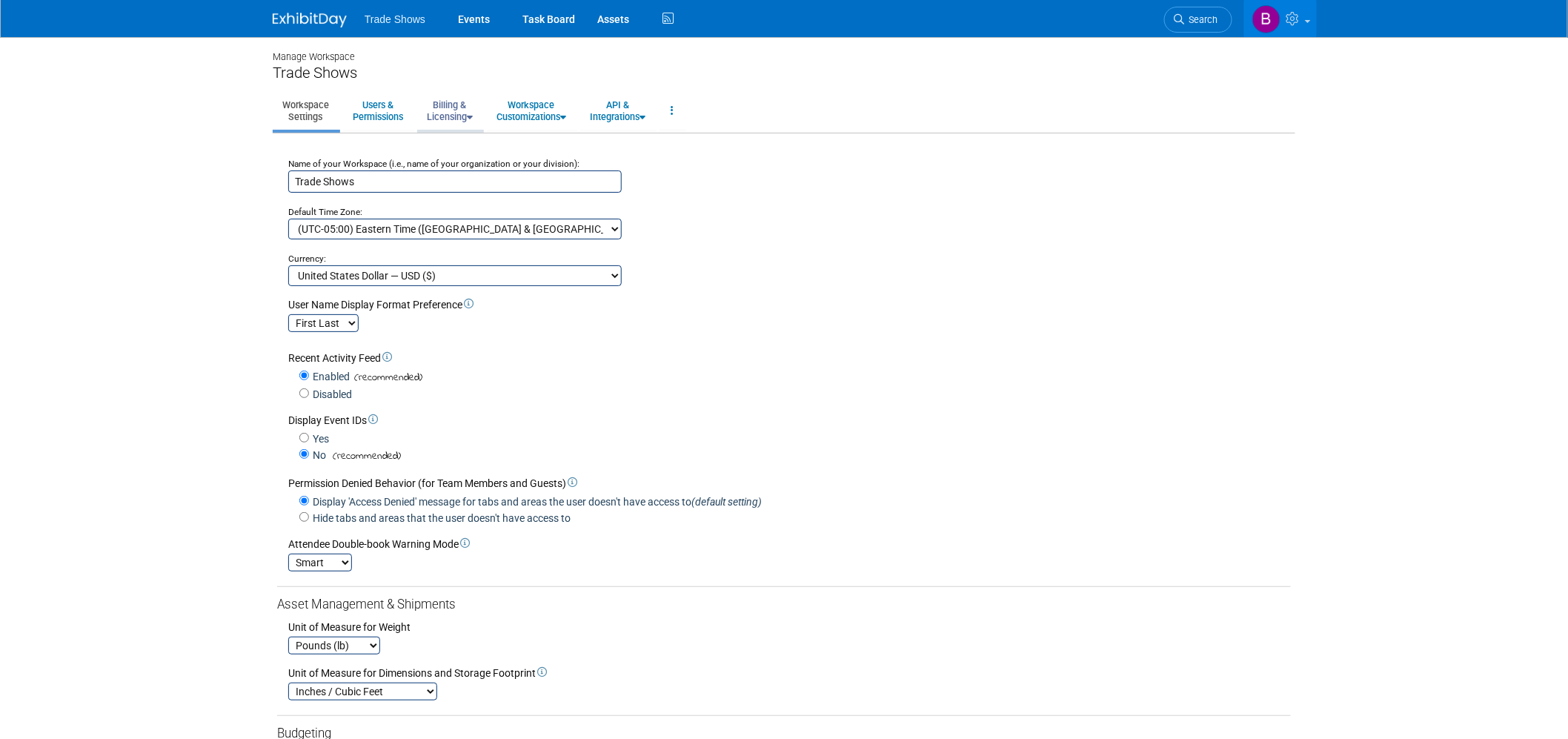
click at [433, 111] on link "Billing & Licensing" at bounding box center [450, 111] width 65 height 37
click at [469, 161] on link "Billing Information" at bounding box center [485, 166] width 135 height 22
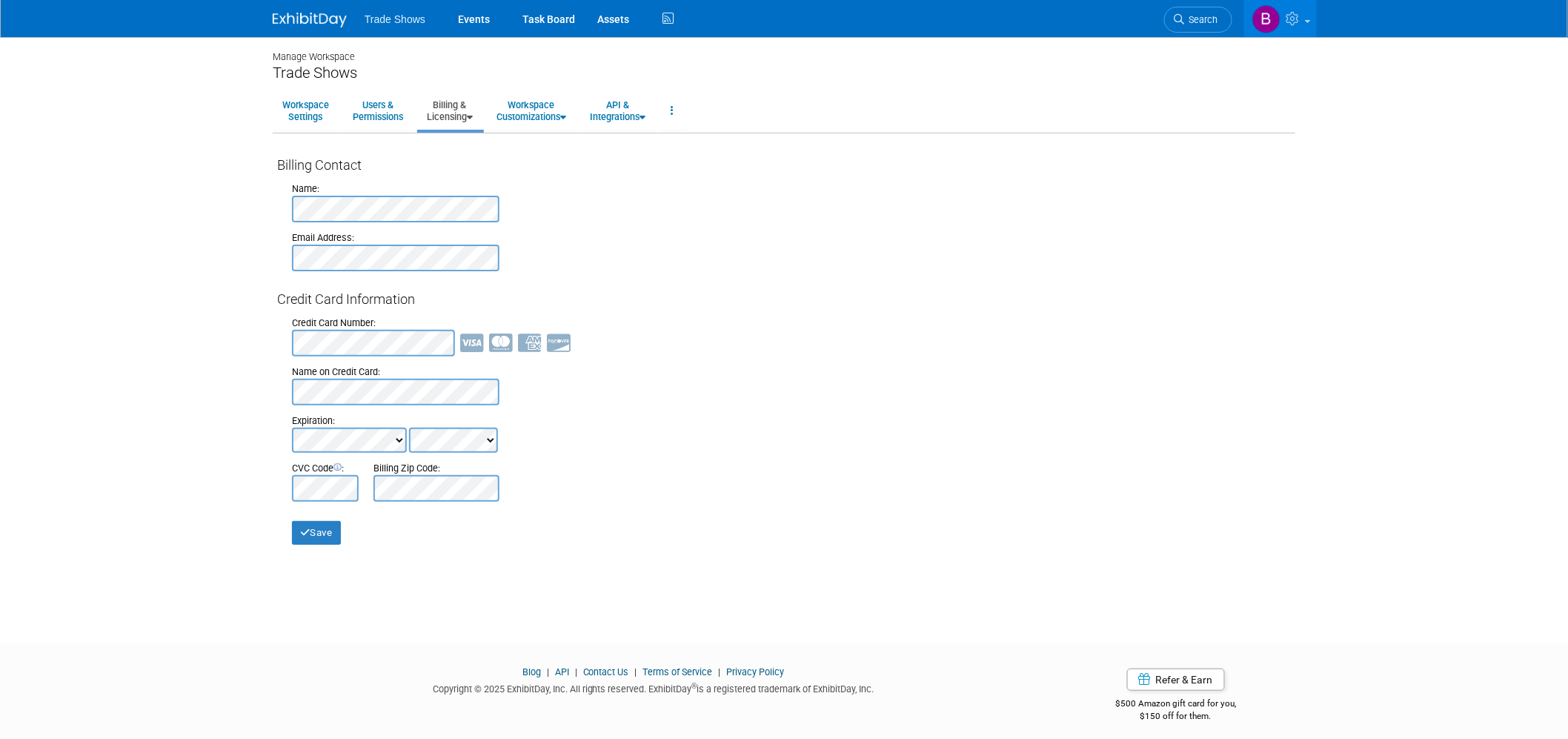
click at [464, 114] on link "Billing & Licensing" at bounding box center [450, 111] width 65 height 37
click at [460, 105] on link "Billing & Licensing" at bounding box center [450, 111] width 65 height 37
click at [85, 209] on body "Trade Shows Events Task Board Assets" at bounding box center [784, 369] width 1568 height 739
click at [164, 260] on body "Trade Shows Events Task Board Assets" at bounding box center [784, 369] width 1568 height 739
click at [332, 541] on button "Save" at bounding box center [316, 532] width 49 height 24
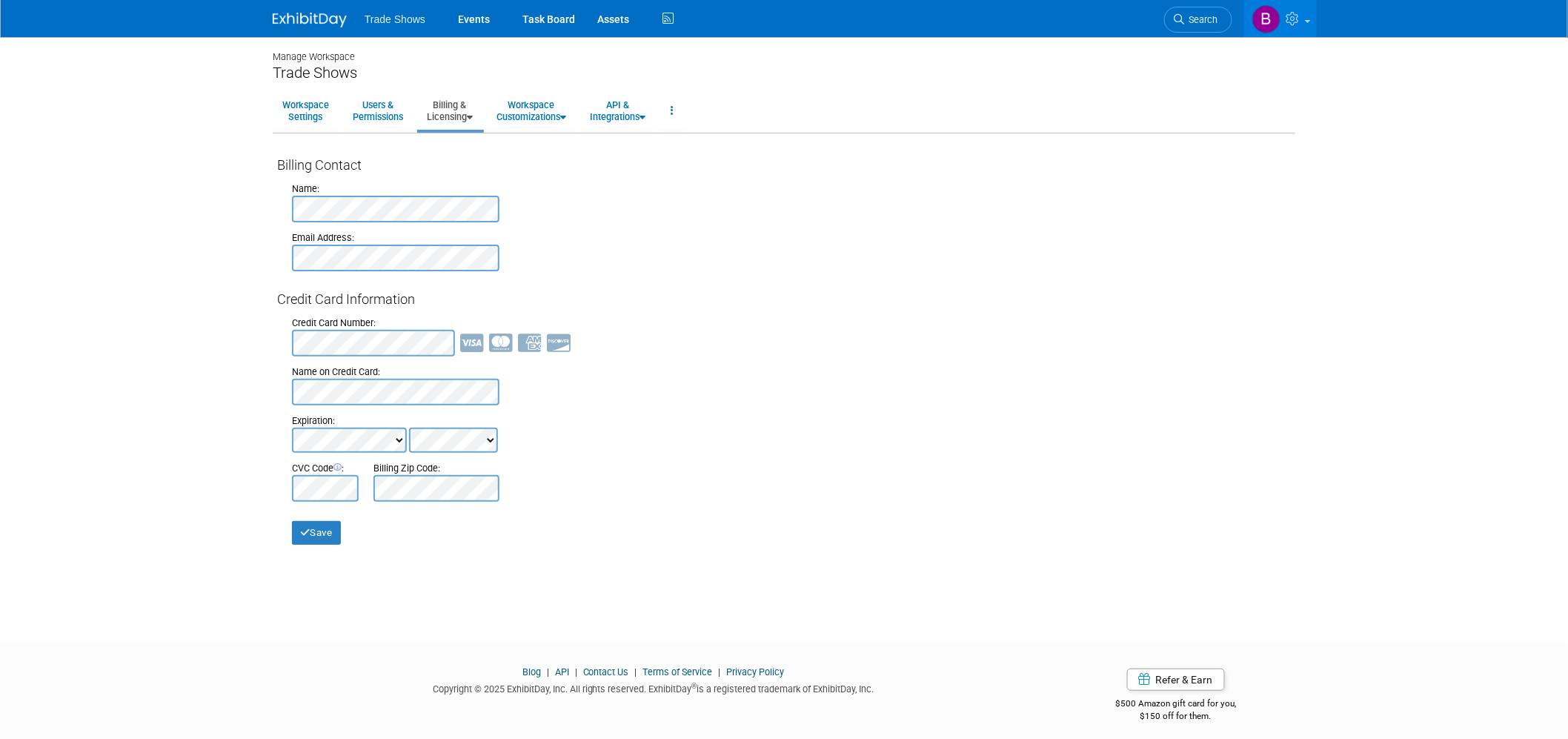
click at [536, 571] on div "Manage Workspace Trade Shows Workspace Settings Users & Permissions Billing & L…" at bounding box center [784, 327] width 1045 height 579
click at [320, 535] on button "Save" at bounding box center [316, 532] width 49 height 24
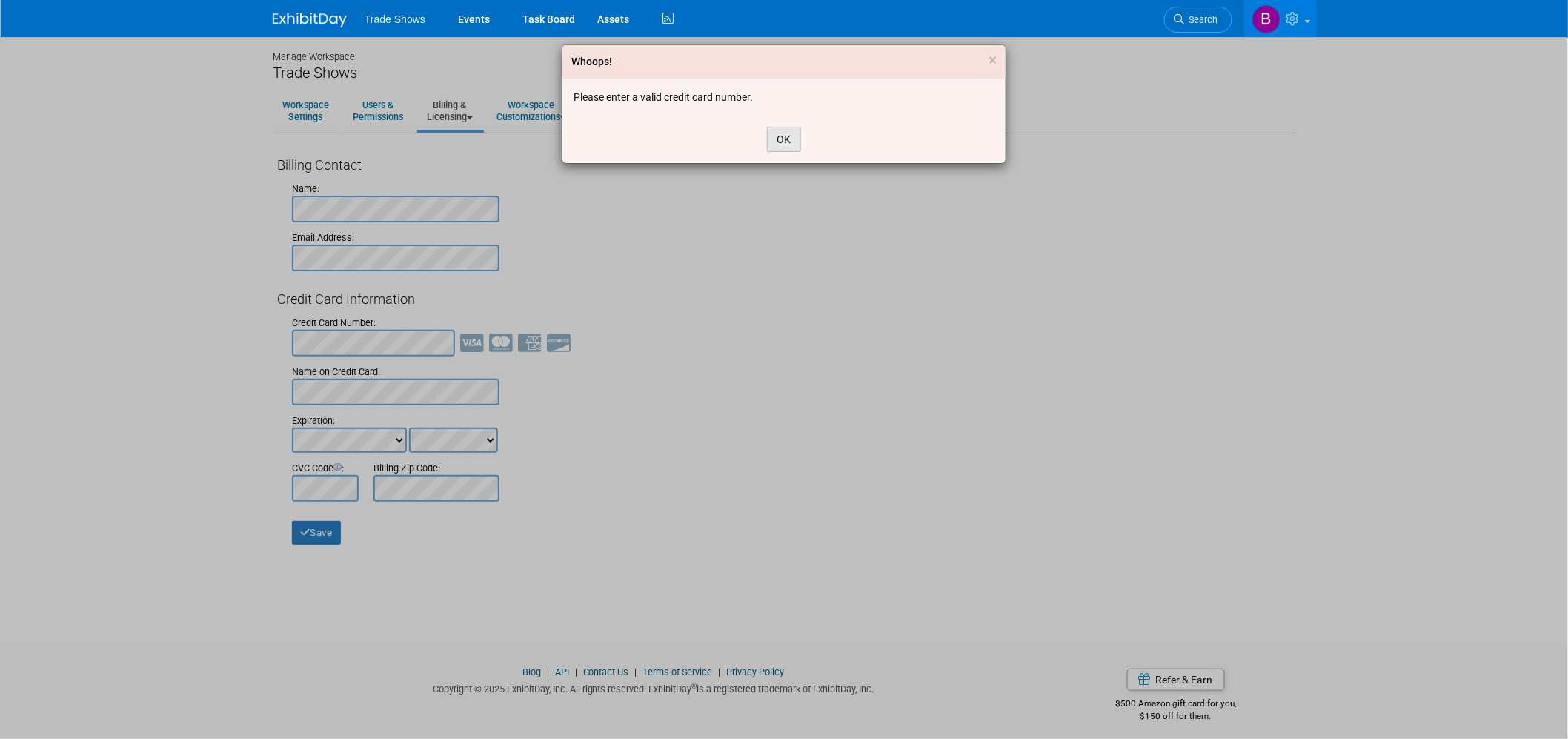
click at [780, 148] on button "OK" at bounding box center [784, 139] width 34 height 25
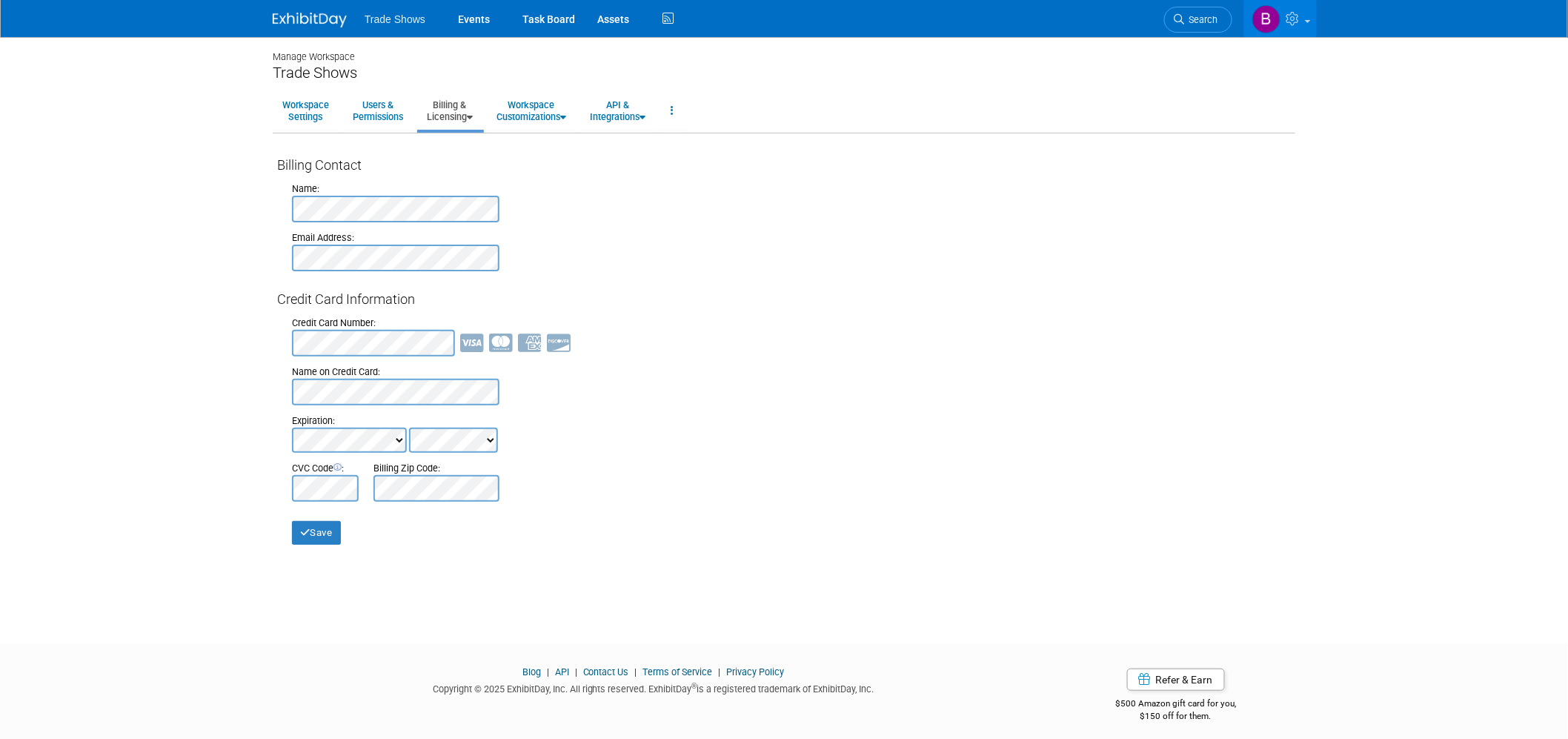
click at [23, 336] on body "Trade Shows Events Task Board Assets" at bounding box center [784, 369] width 1568 height 739
click at [289, 529] on div "Save" at bounding box center [784, 523] width 1014 height 43
click at [313, 539] on button "Save" at bounding box center [316, 532] width 49 height 24
click at [674, 109] on icon at bounding box center [672, 110] width 3 height 11
click at [571, 251] on div at bounding box center [791, 258] width 999 height 27
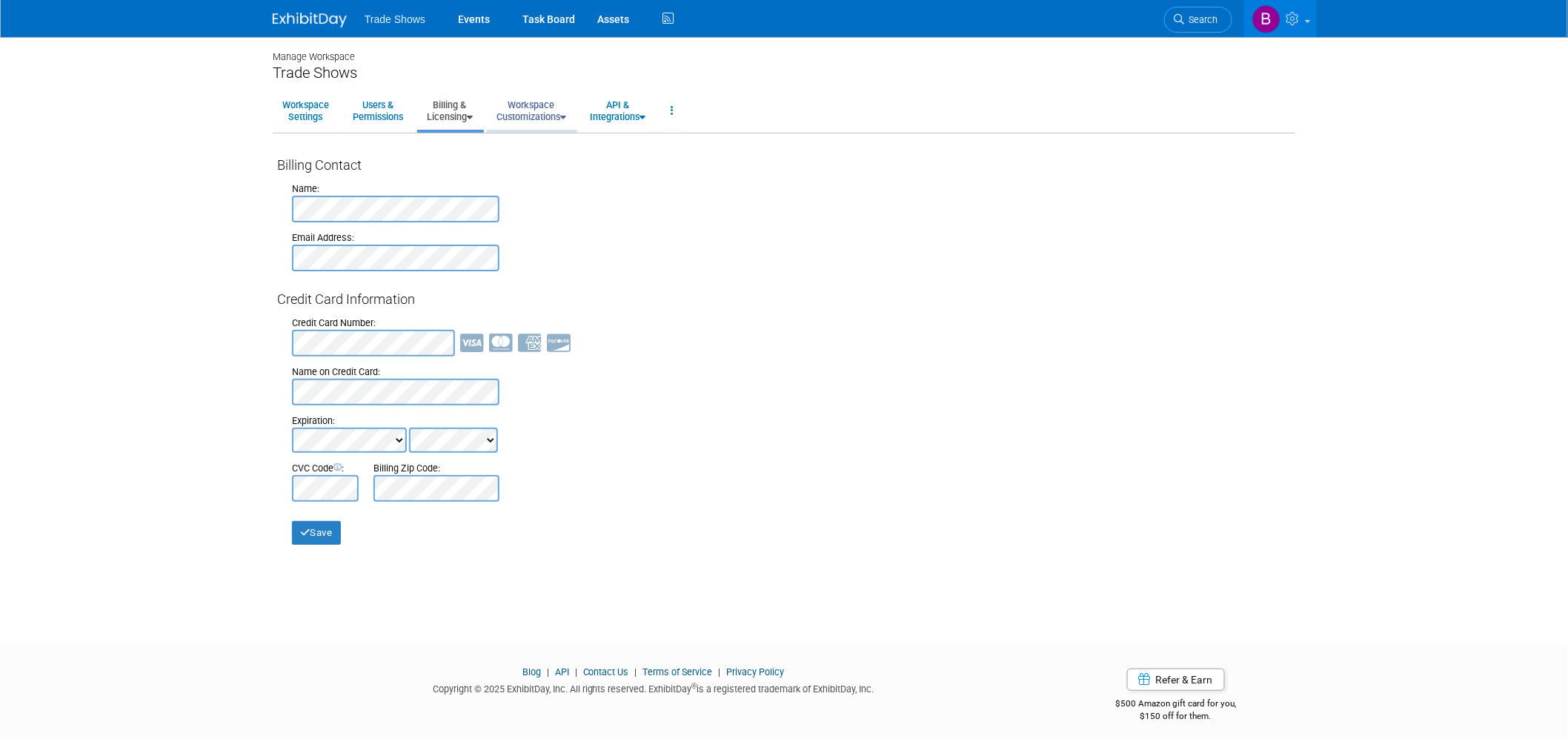
click at [522, 93] on link "Workspace Customizations" at bounding box center [531, 111] width 89 height 37
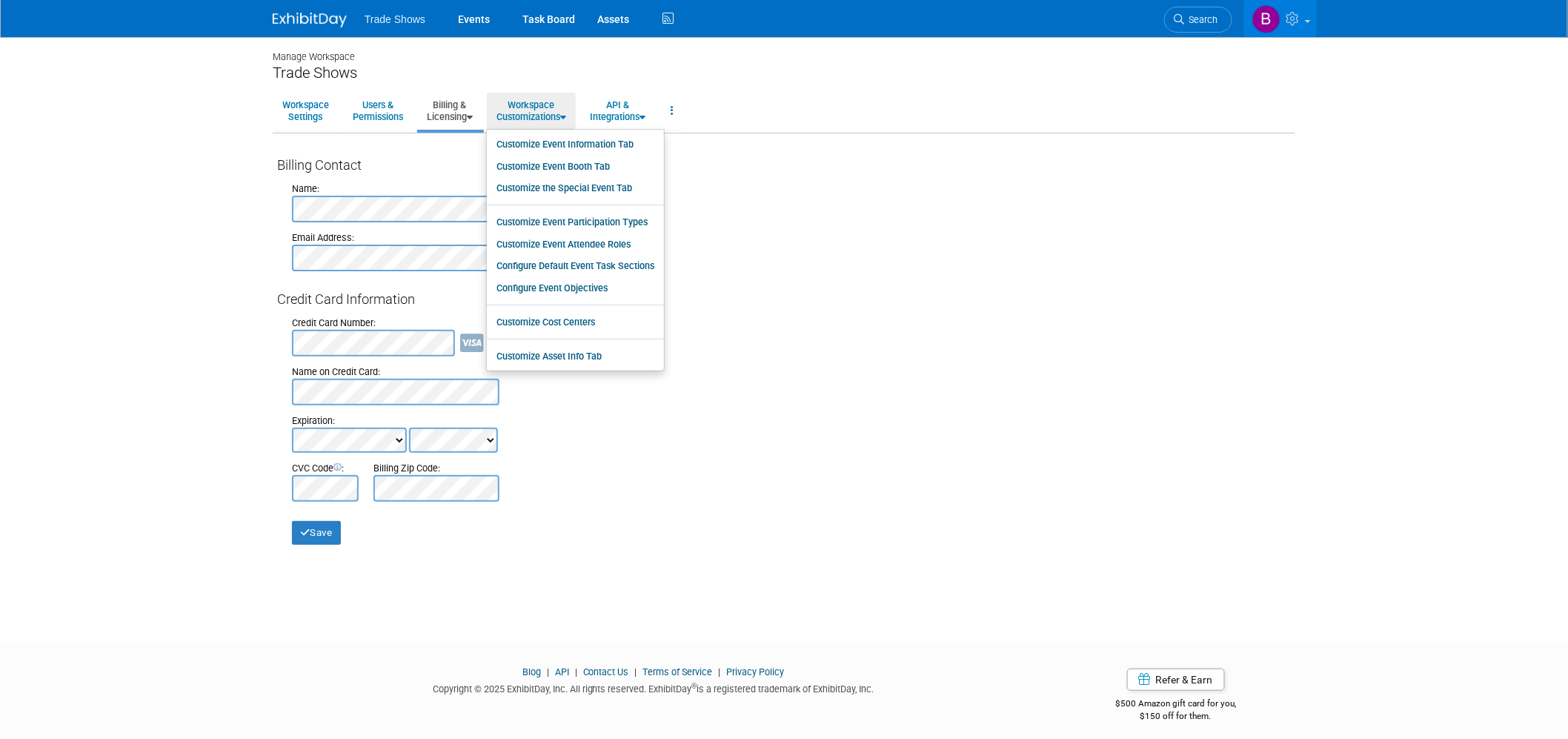
click at [1127, 299] on div "Credit Card Information" at bounding box center [784, 299] width 1014 height 19
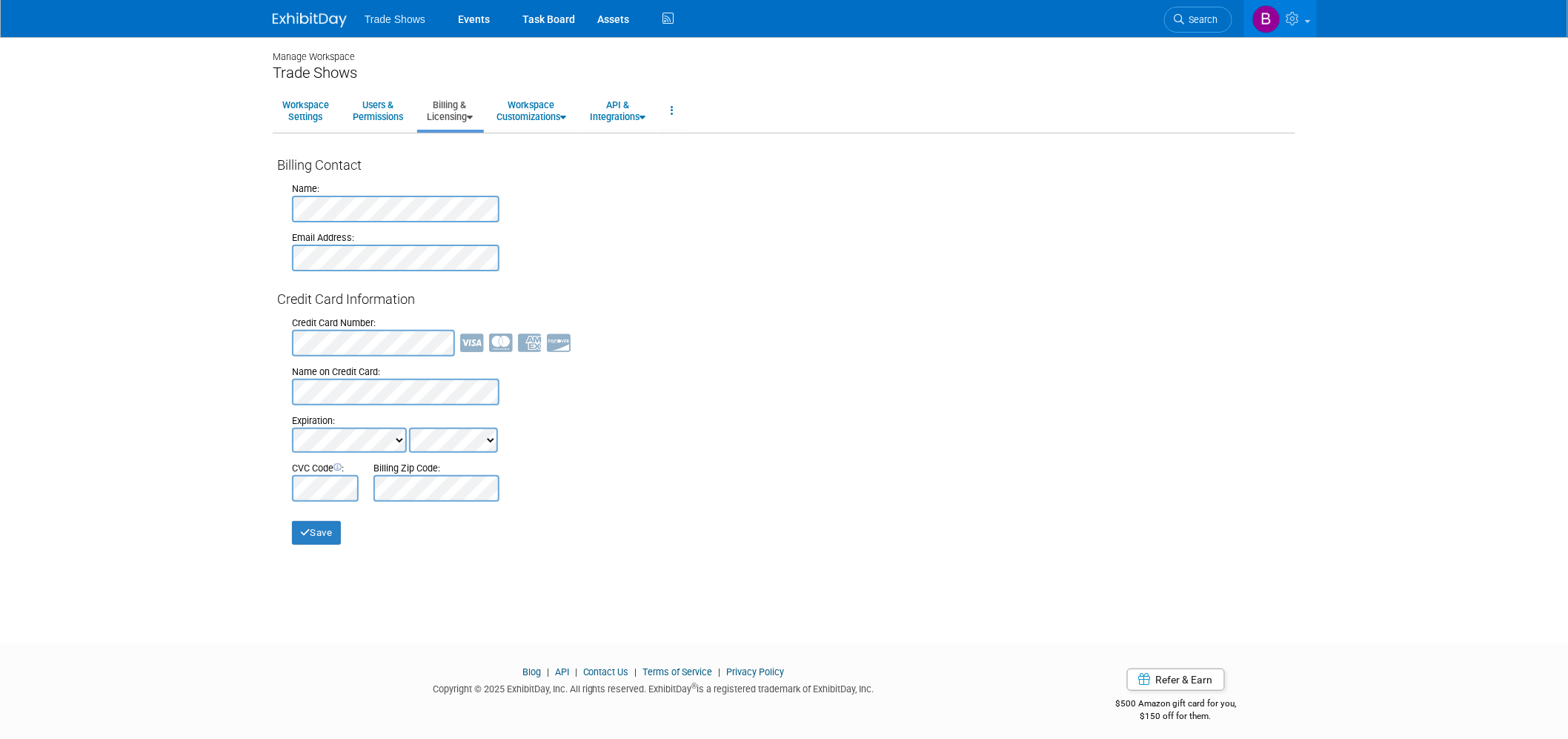
drag, startPoint x: 984, startPoint y: 303, endPoint x: 944, endPoint y: 292, distance: 41.5
click at [984, 303] on div "Credit Card Information" at bounding box center [784, 299] width 1014 height 19
click at [539, 108] on link "Workspace Customizations" at bounding box center [531, 111] width 89 height 37
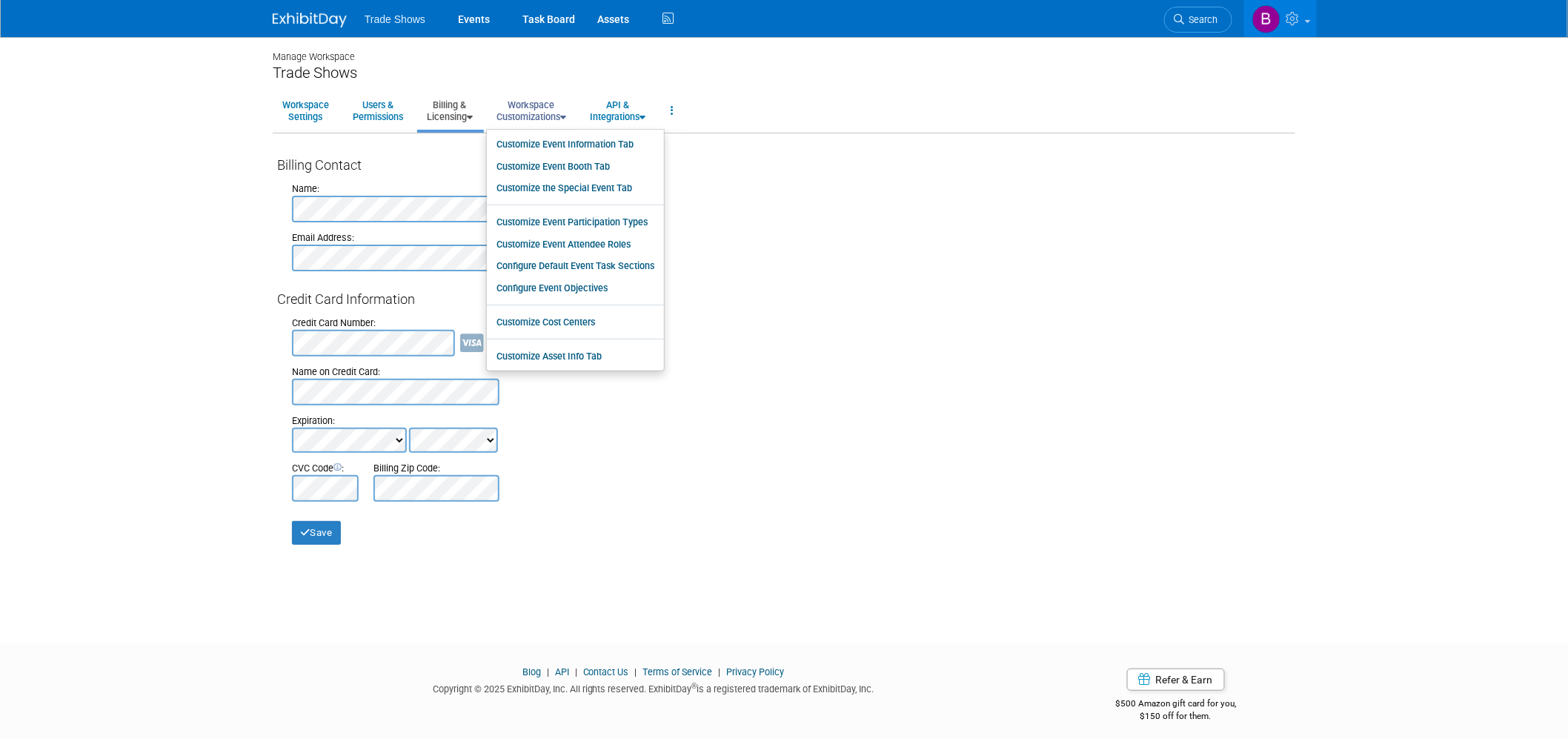
click at [539, 108] on link "Workspace Customizations" at bounding box center [531, 111] width 89 height 37
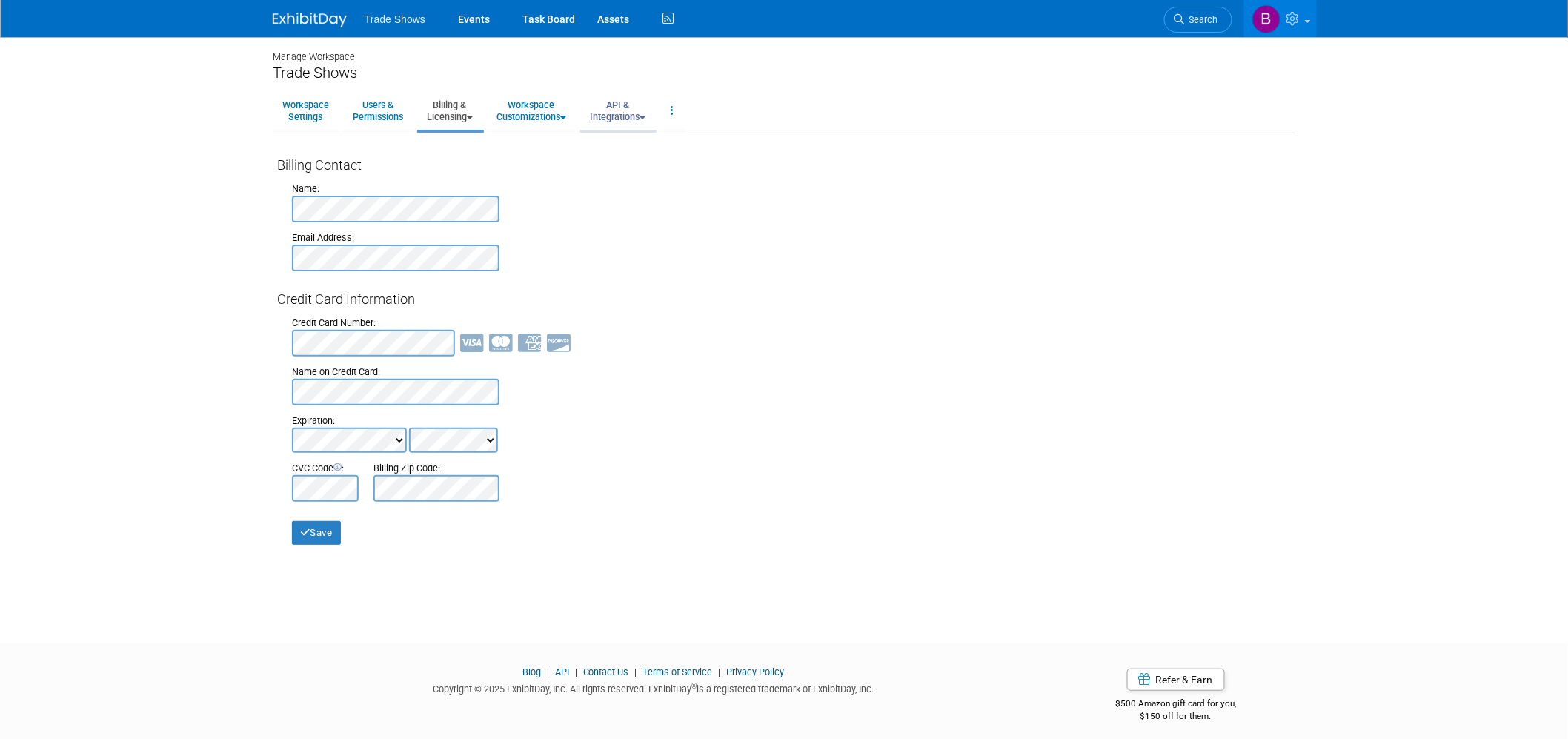
click at [612, 112] on link "API & Integrations" at bounding box center [618, 111] width 75 height 37
click at [625, 114] on link "API & Integrations" at bounding box center [618, 111] width 75 height 37
click at [387, 119] on link "Users & Permissions" at bounding box center [378, 111] width 69 height 37
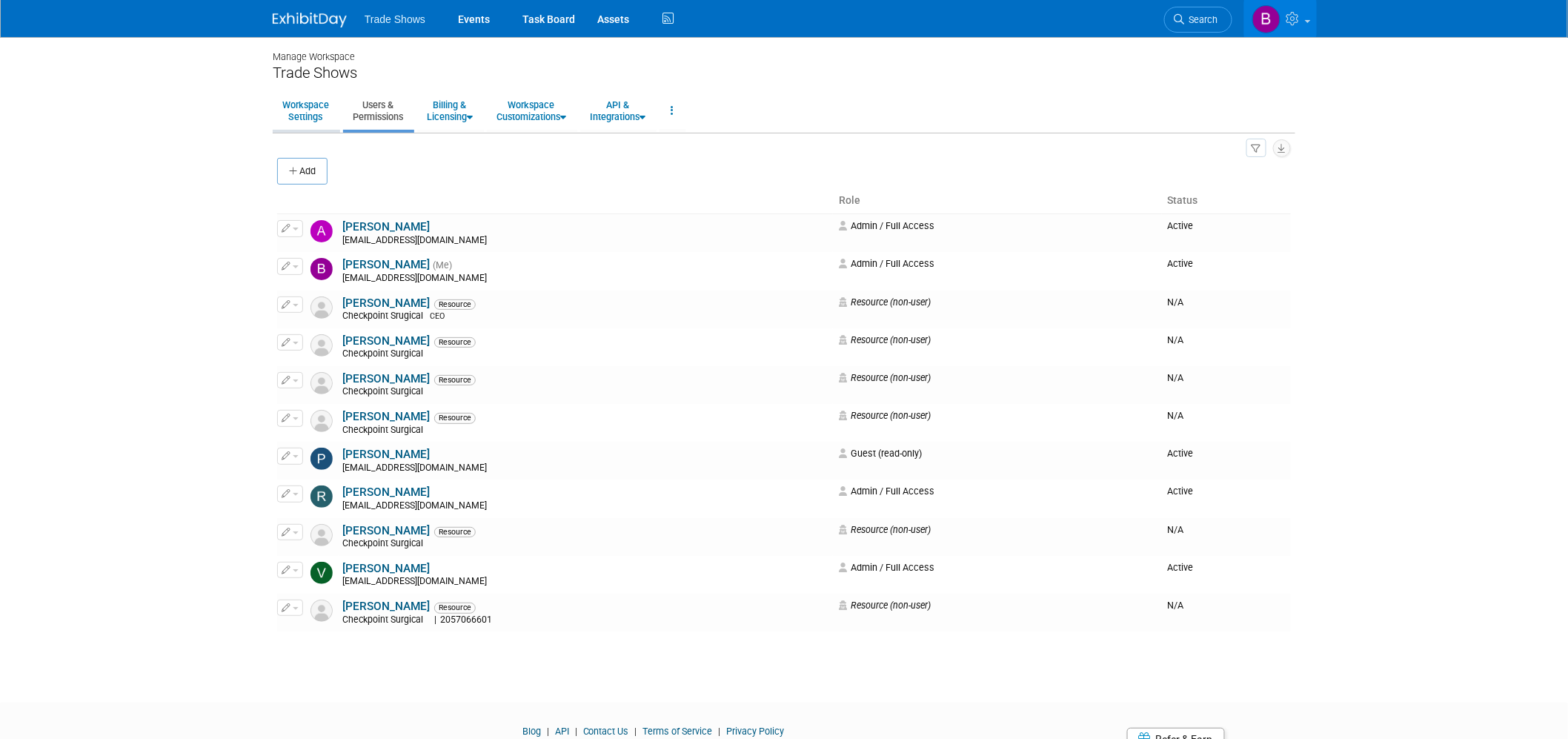
click at [294, 110] on link "Workspace Settings" at bounding box center [306, 111] width 66 height 37
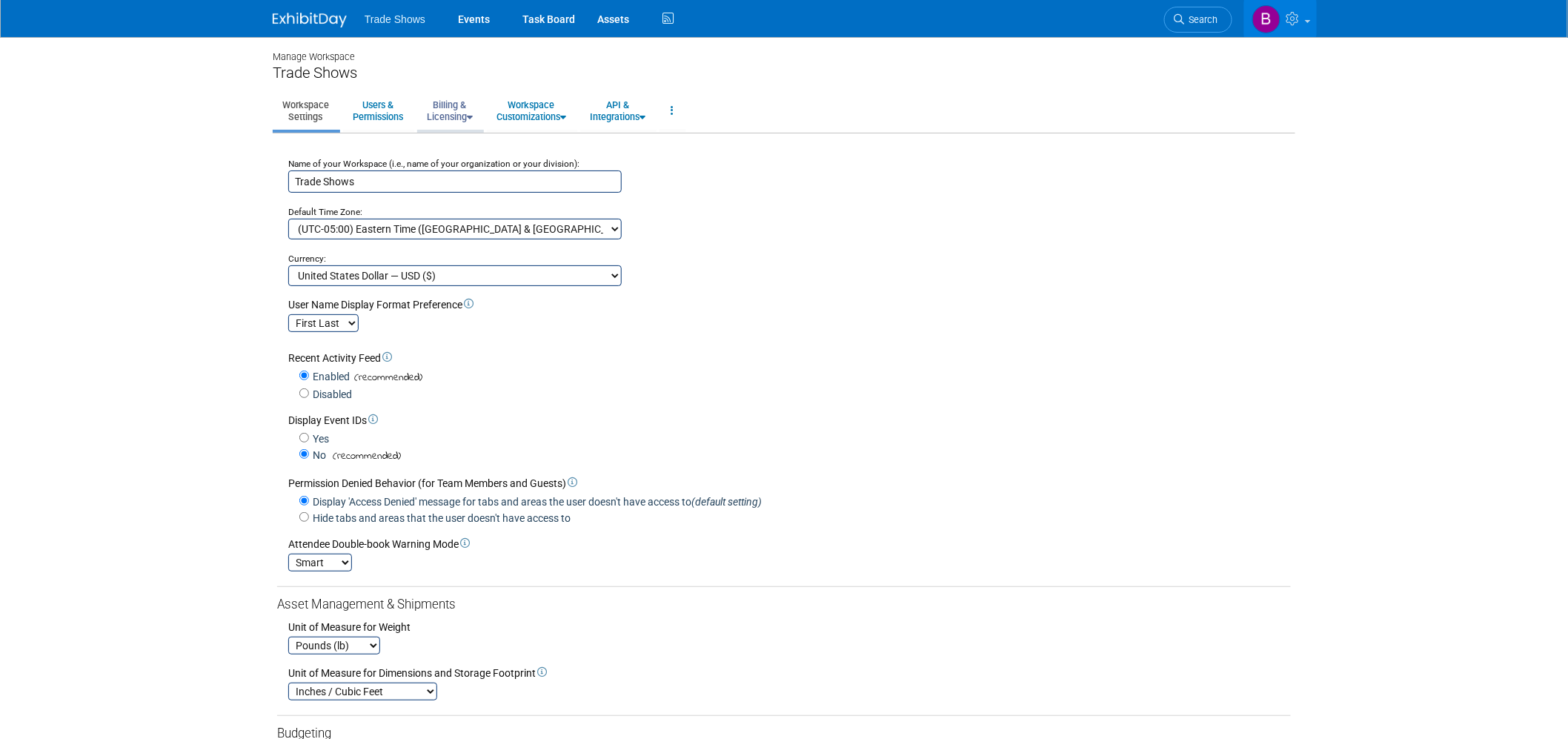
click at [462, 119] on link "Billing & Licensing" at bounding box center [450, 111] width 65 height 37
click at [464, 184] on link "Payment Receipts" at bounding box center [485, 187] width 135 height 22
